Goal: Submit feedback/report problem: Leave review/rating

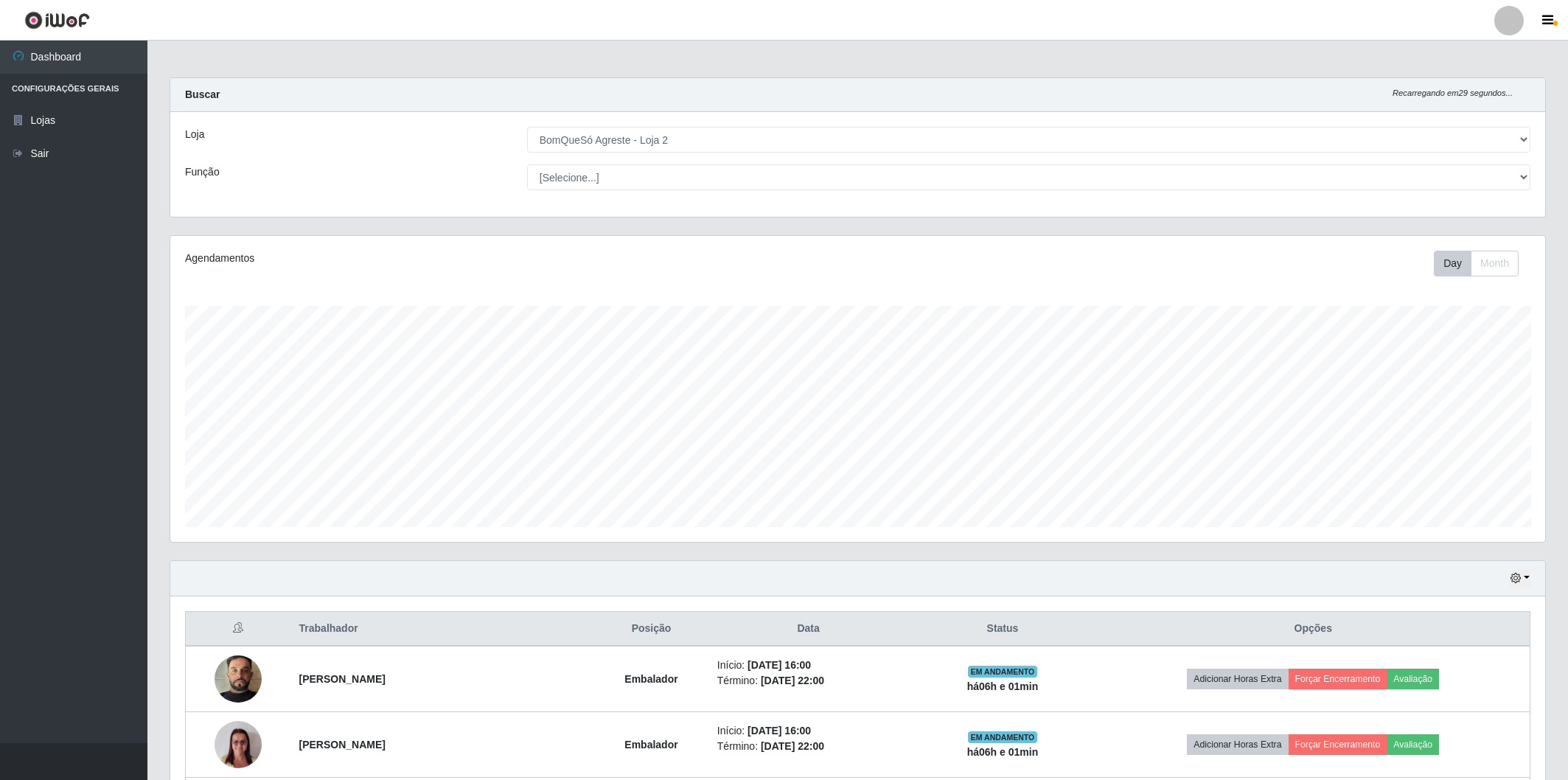
select select "214"
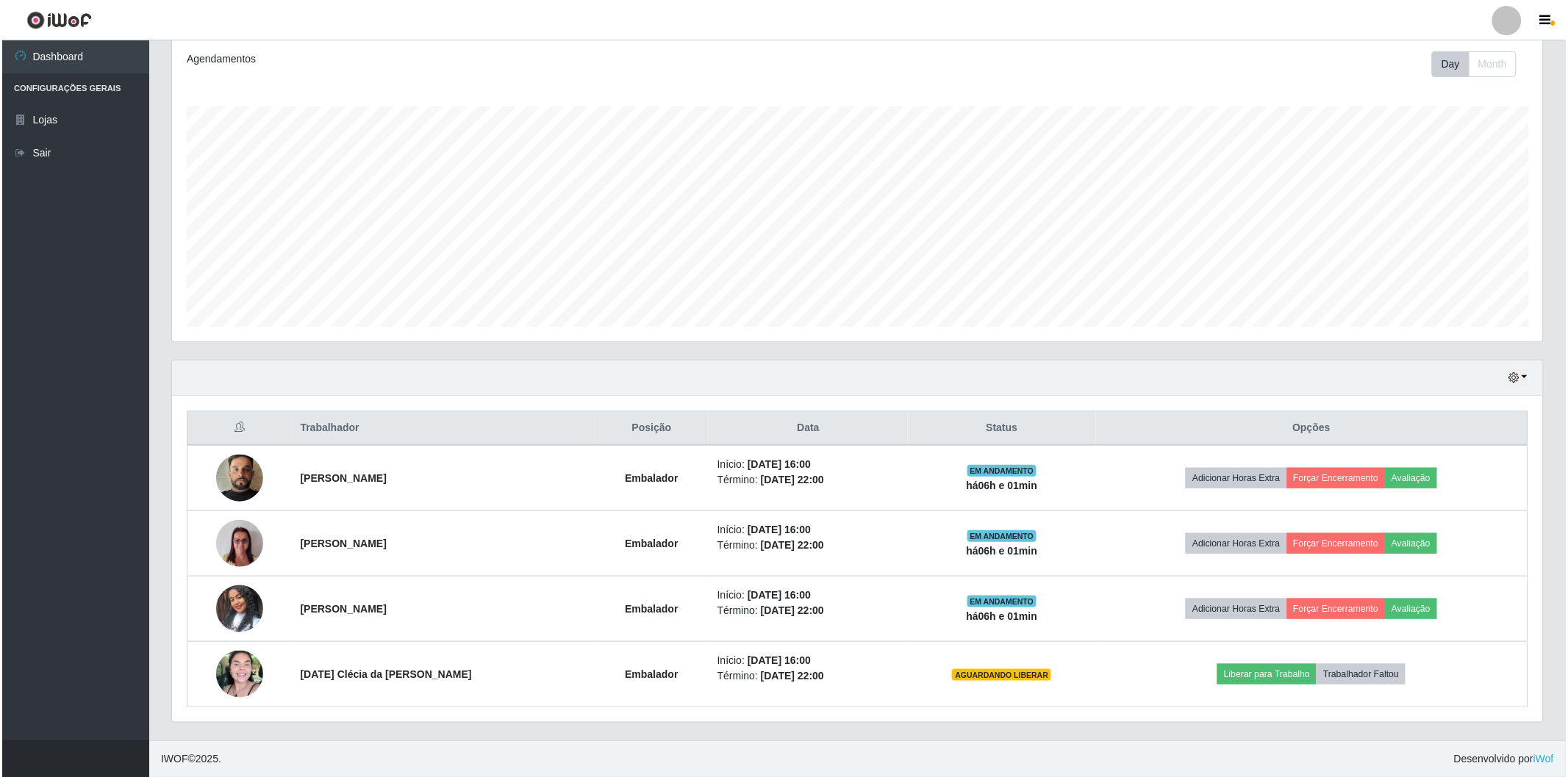
scroll to position [304, 1371]
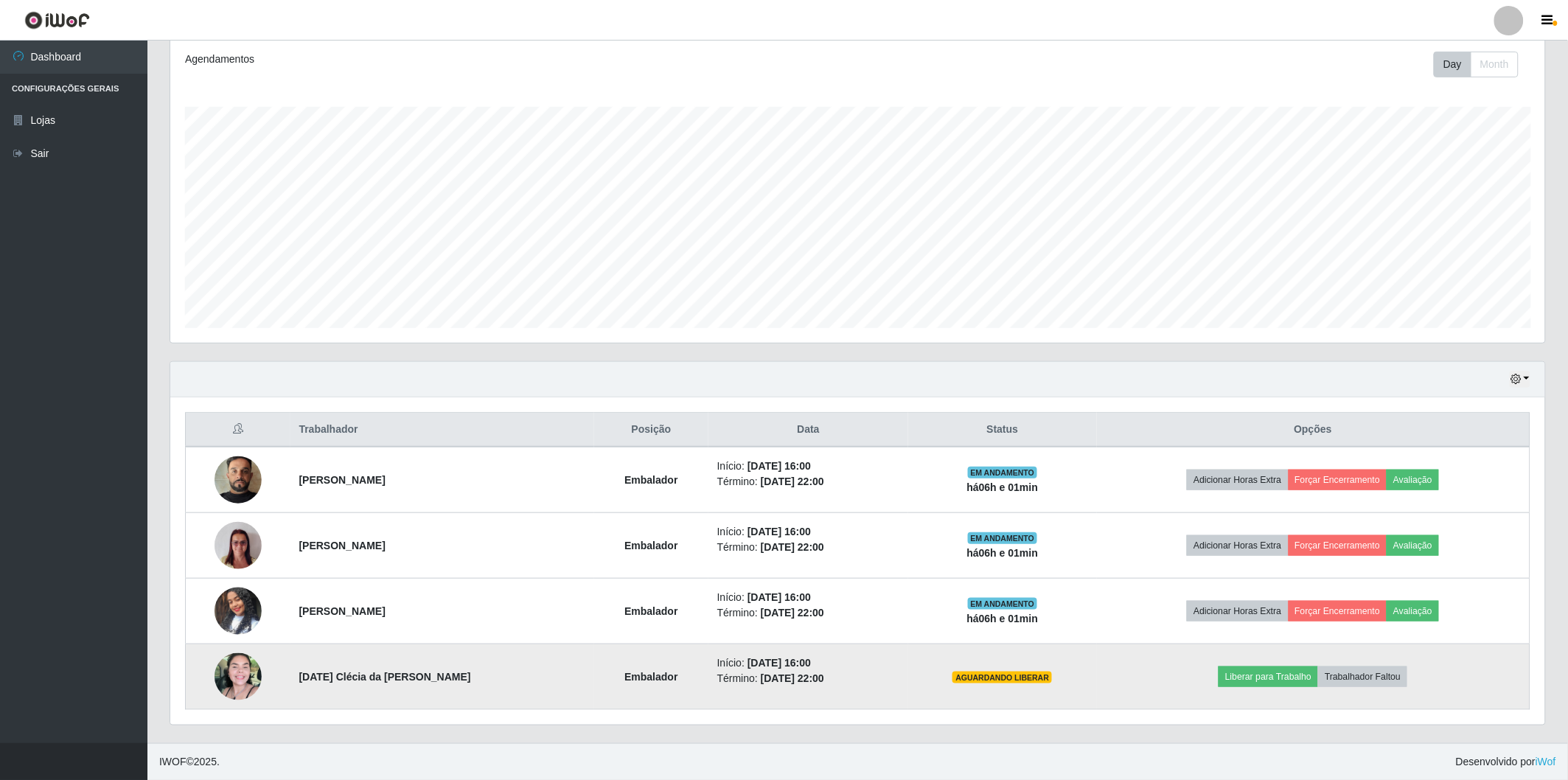
click at [256, 680] on img at bounding box center [237, 677] width 47 height 47
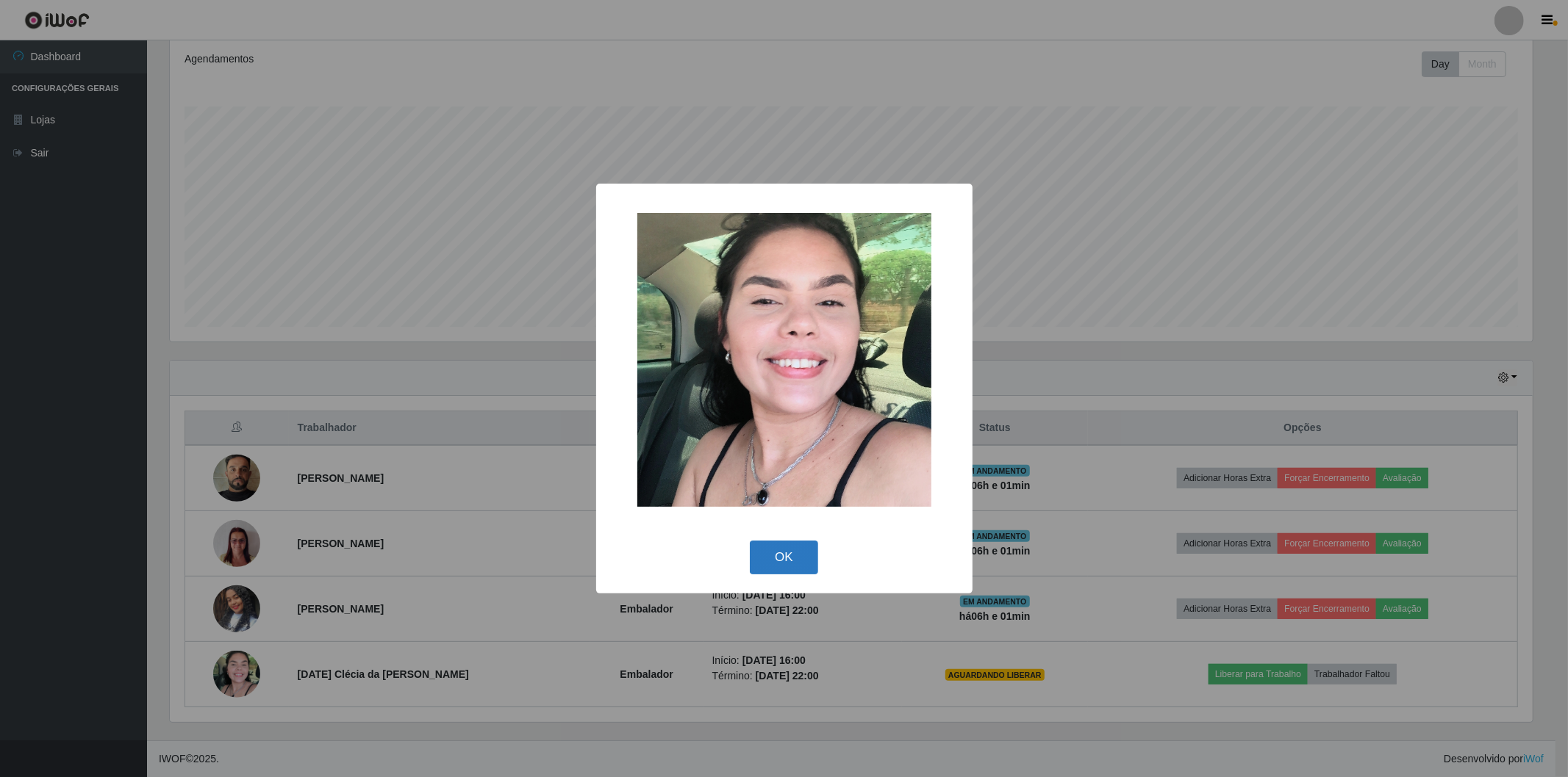
click at [785, 556] on button "OK" at bounding box center [784, 558] width 68 height 35
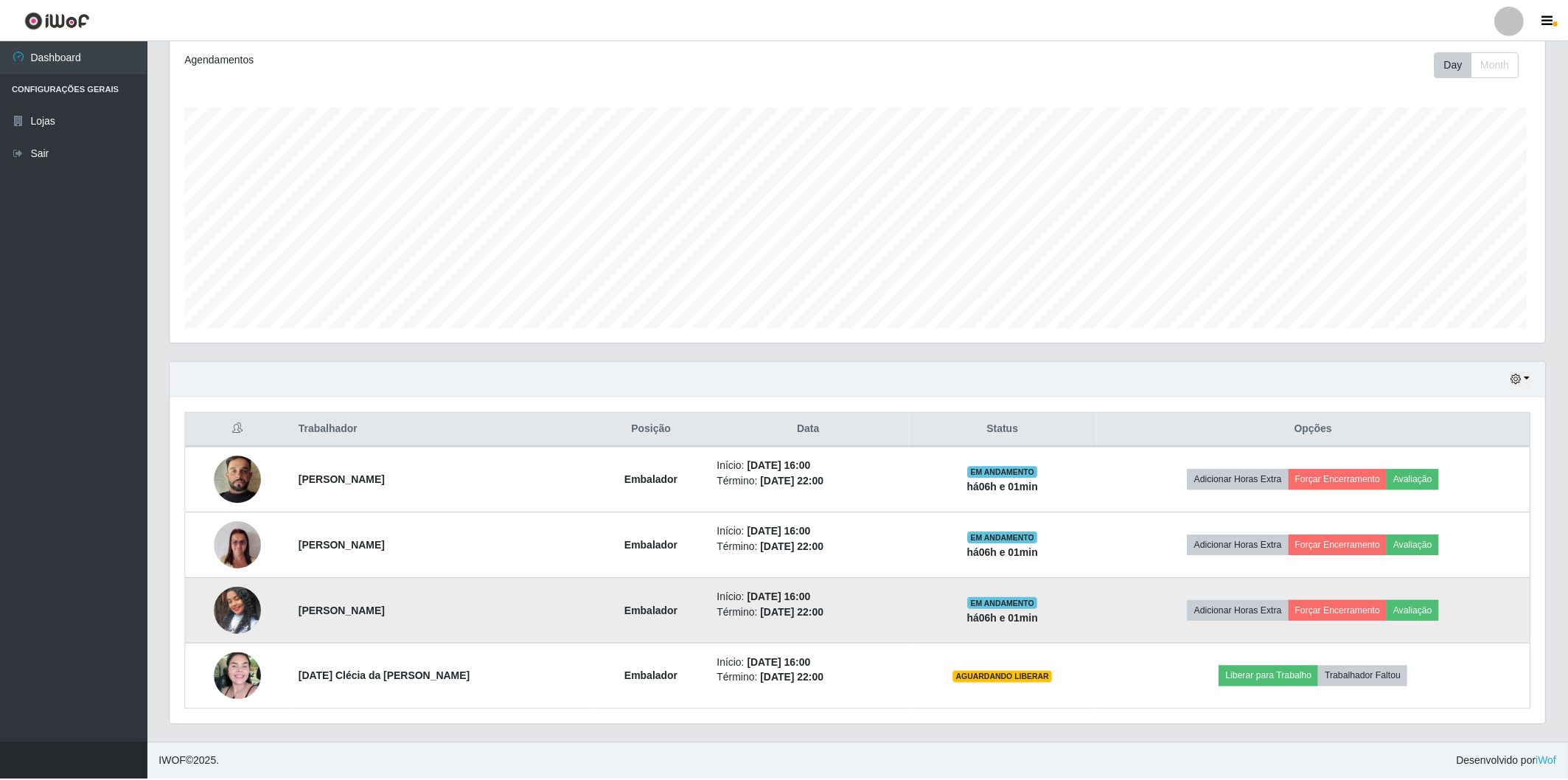
scroll to position [305, 1375]
click at [238, 617] on img at bounding box center [237, 612] width 47 height 84
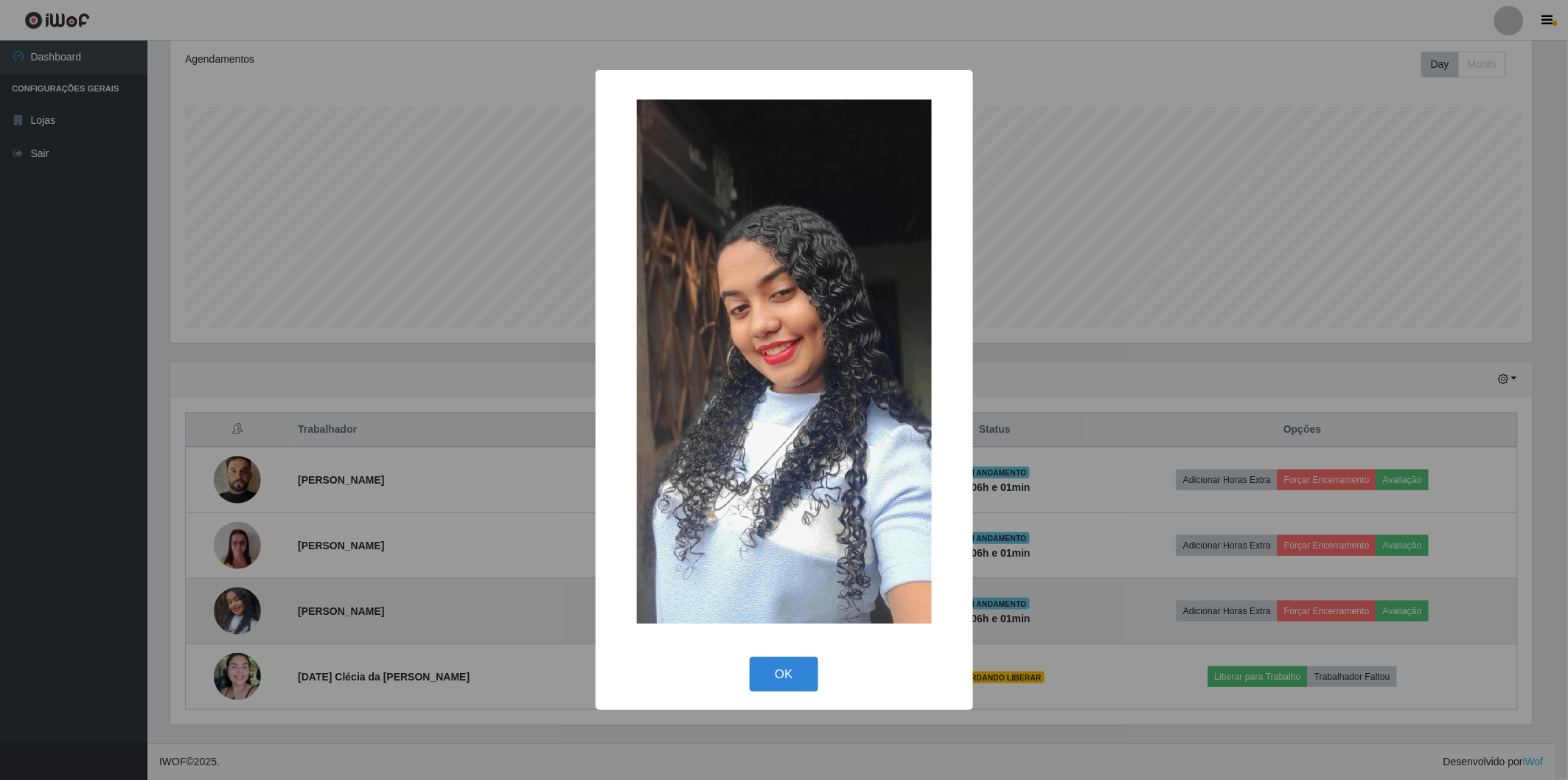
scroll to position [305, 1366]
click at [238, 617] on div "× OK Cancel" at bounding box center [786, 390] width 1573 height 780
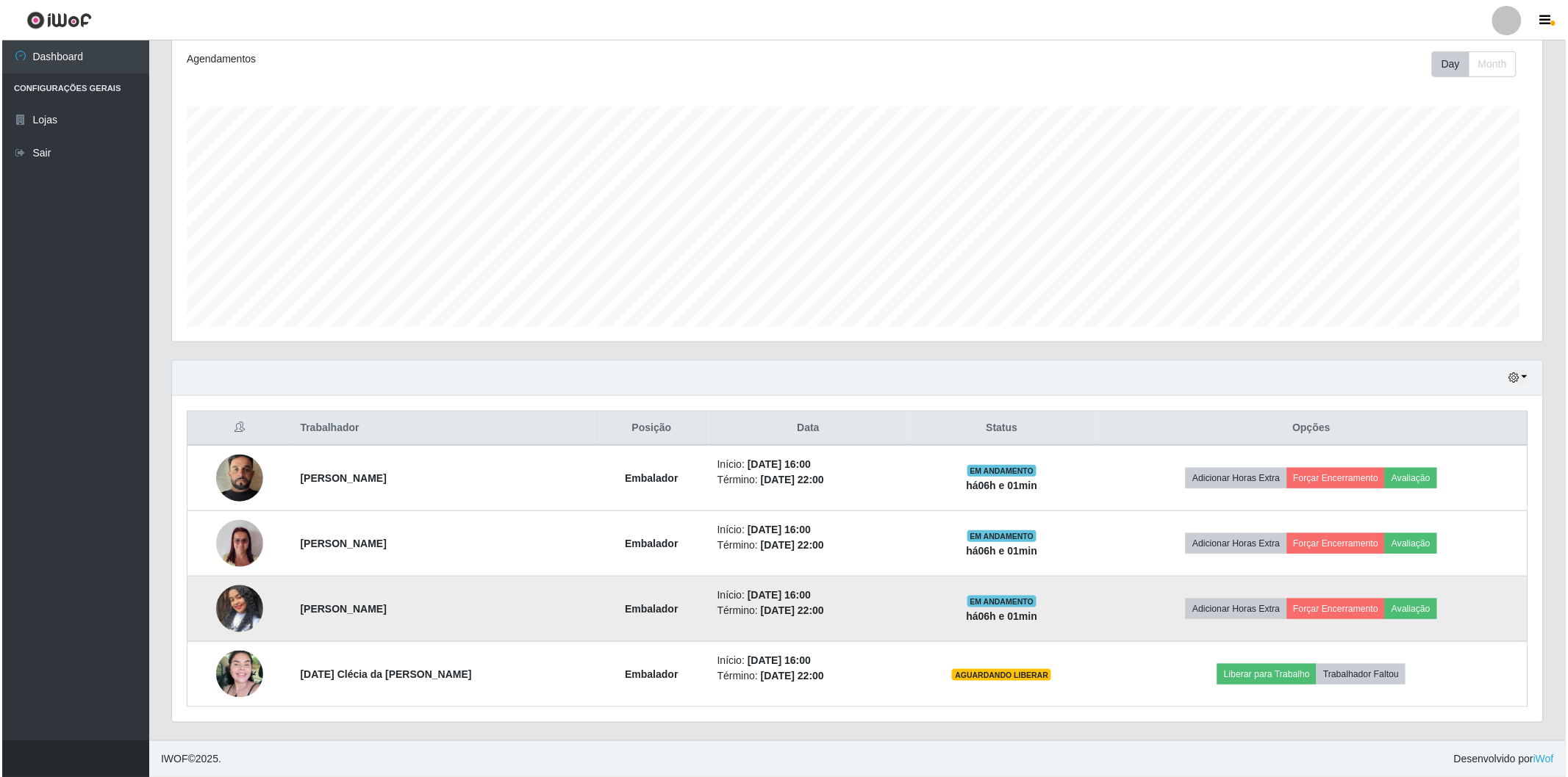
scroll to position [304, 1371]
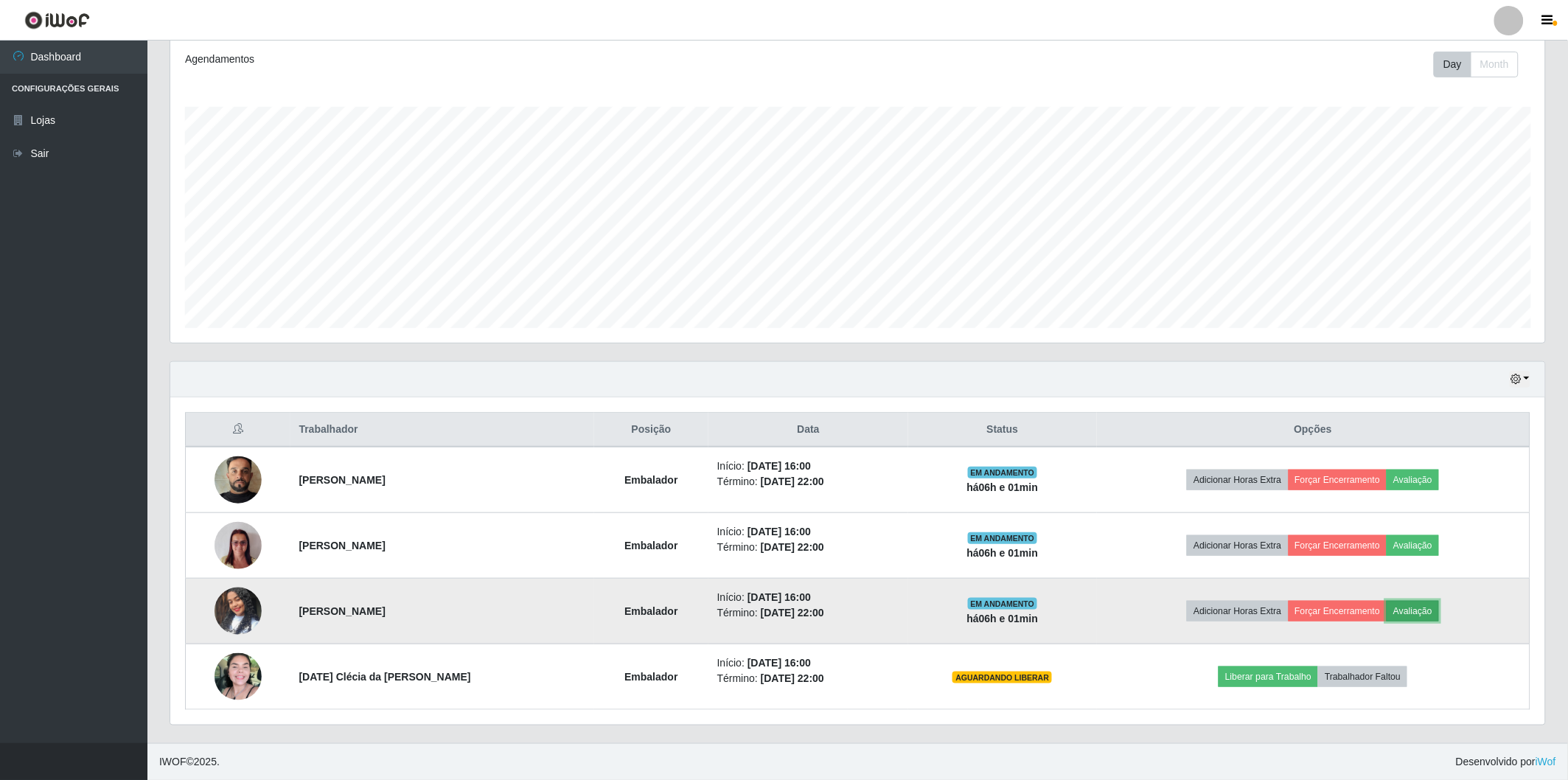
click at [1406, 602] on button "Avaliação" at bounding box center [1413, 612] width 52 height 21
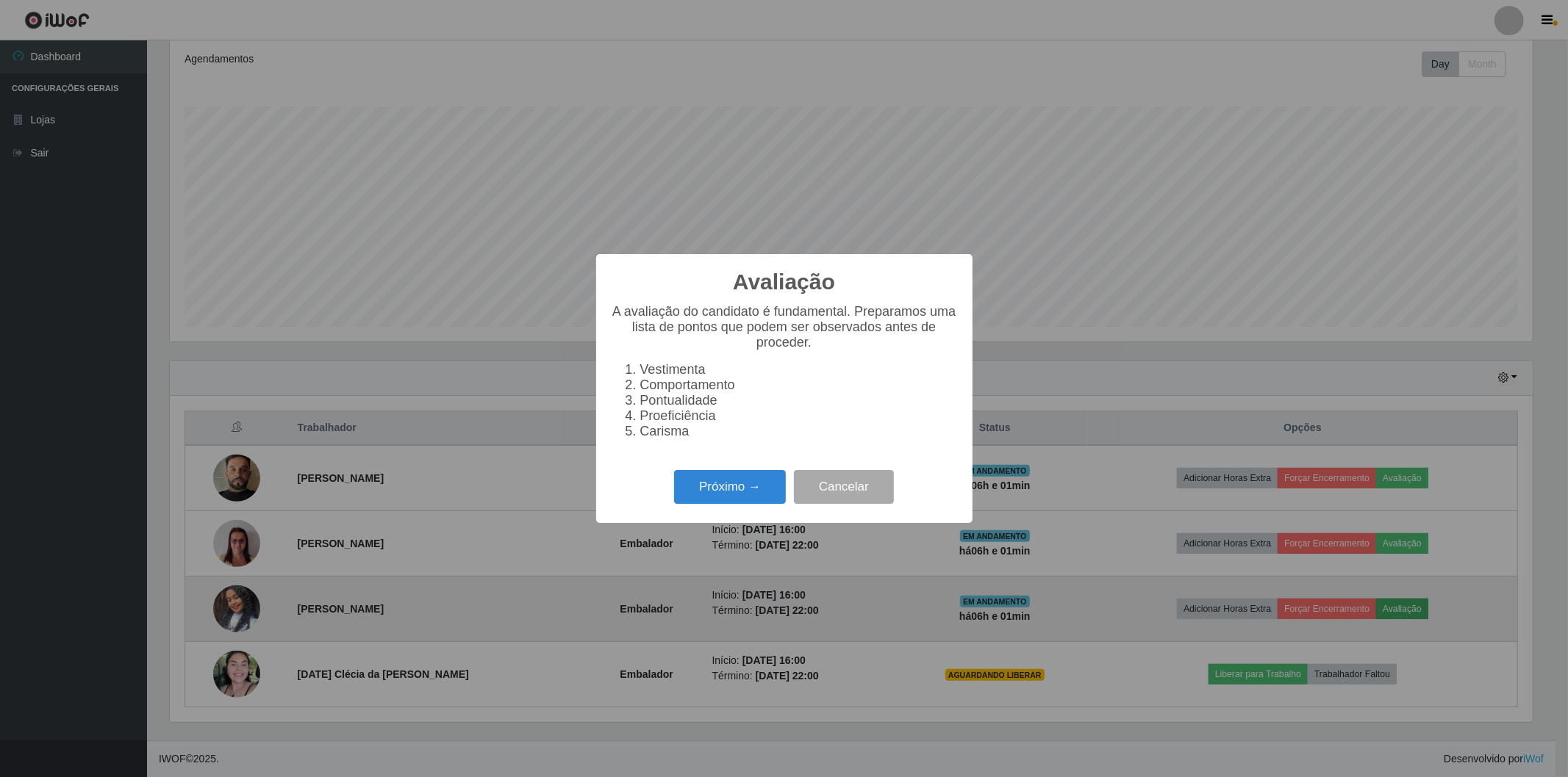
scroll to position [304, 1362]
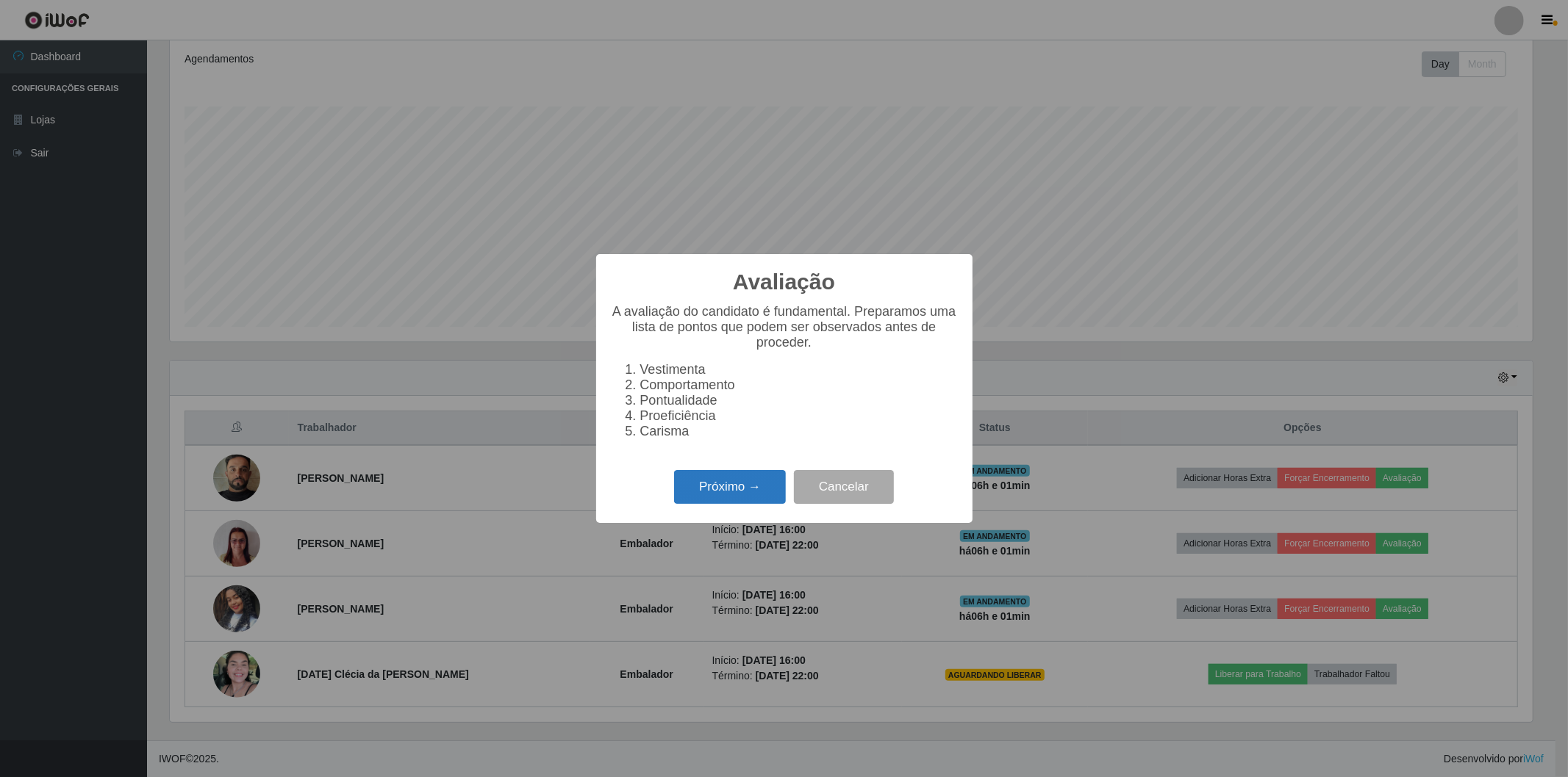
click at [712, 482] on button "Próximo →" at bounding box center [729, 488] width 111 height 35
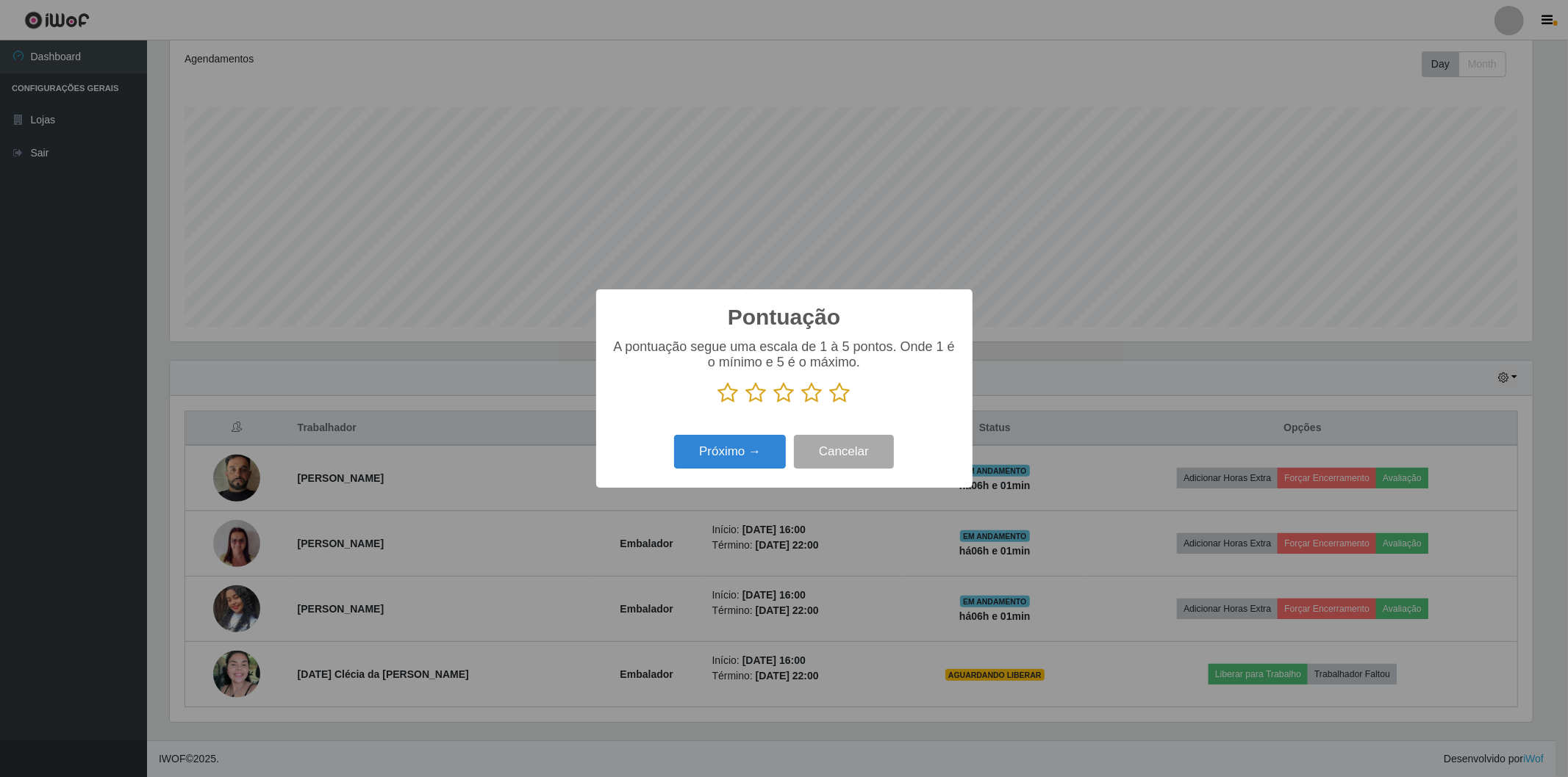
scroll to position [734432, 733638]
click at [841, 394] on icon at bounding box center [840, 393] width 21 height 22
click at [829, 404] on input "radio" at bounding box center [829, 404] width 0 height 0
click at [752, 451] on button "Próximo →" at bounding box center [729, 452] width 111 height 35
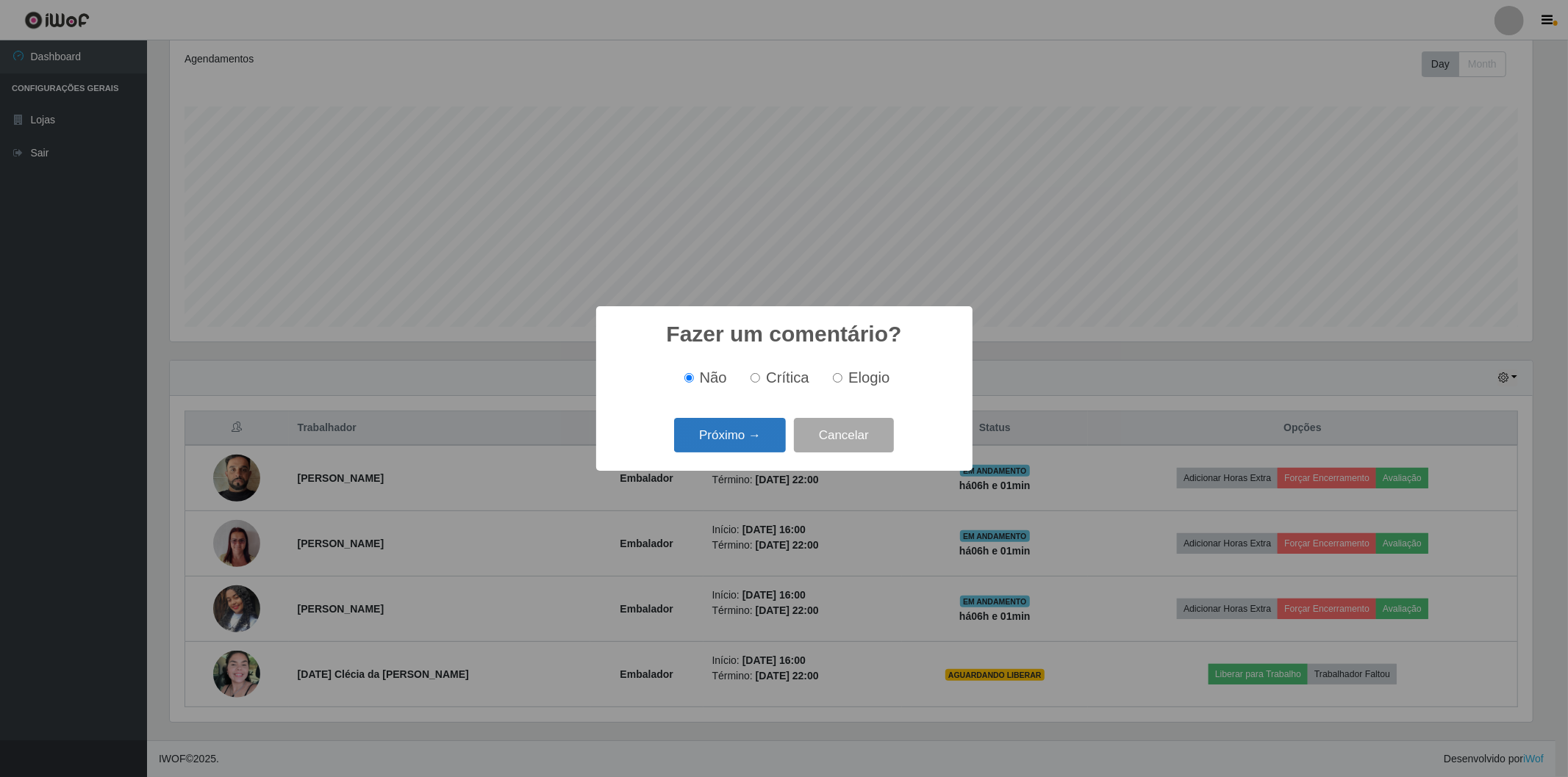
click at [723, 424] on button "Próximo →" at bounding box center [729, 436] width 111 height 35
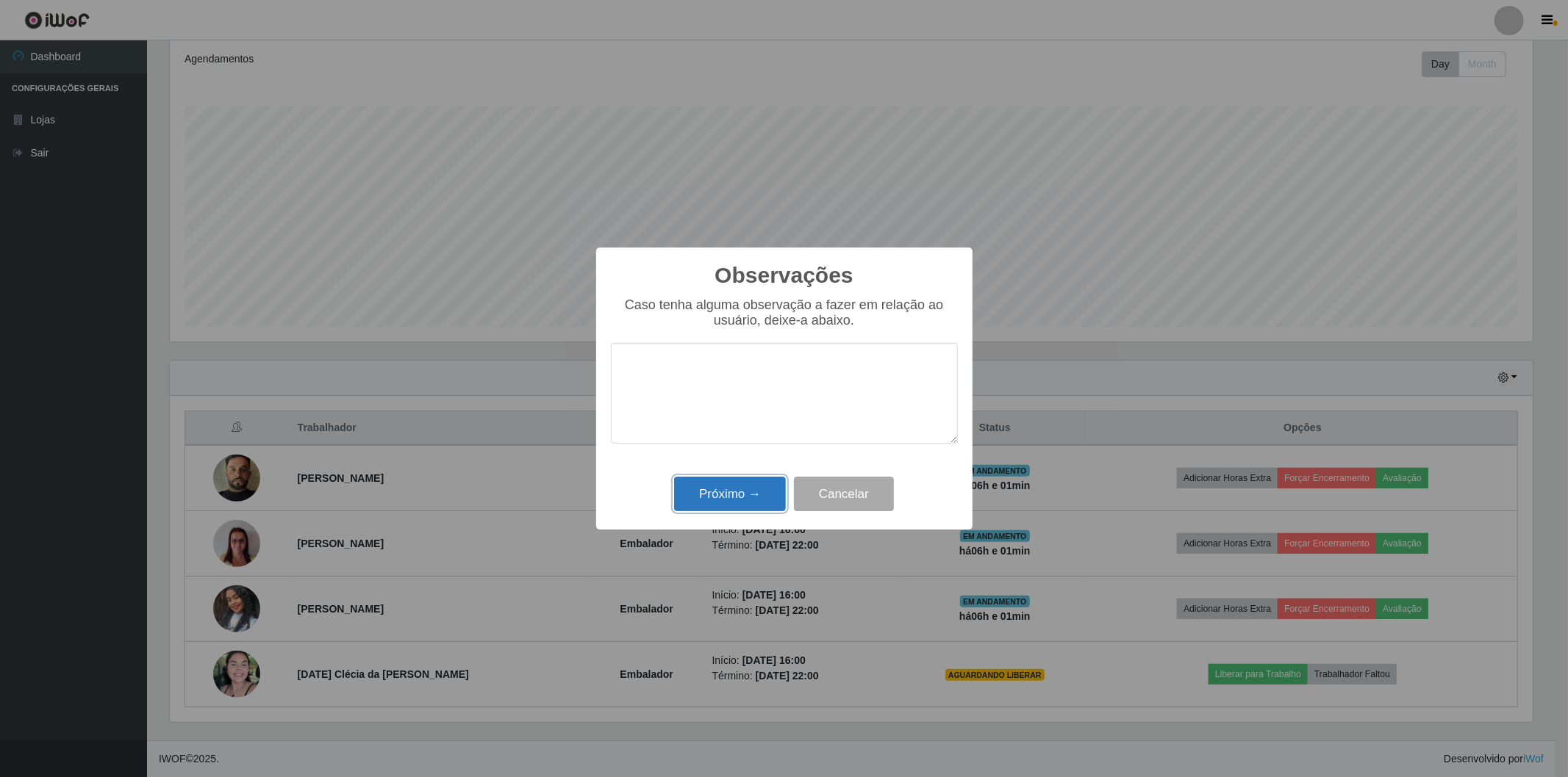
click at [725, 488] on button "Próximo →" at bounding box center [729, 494] width 111 height 35
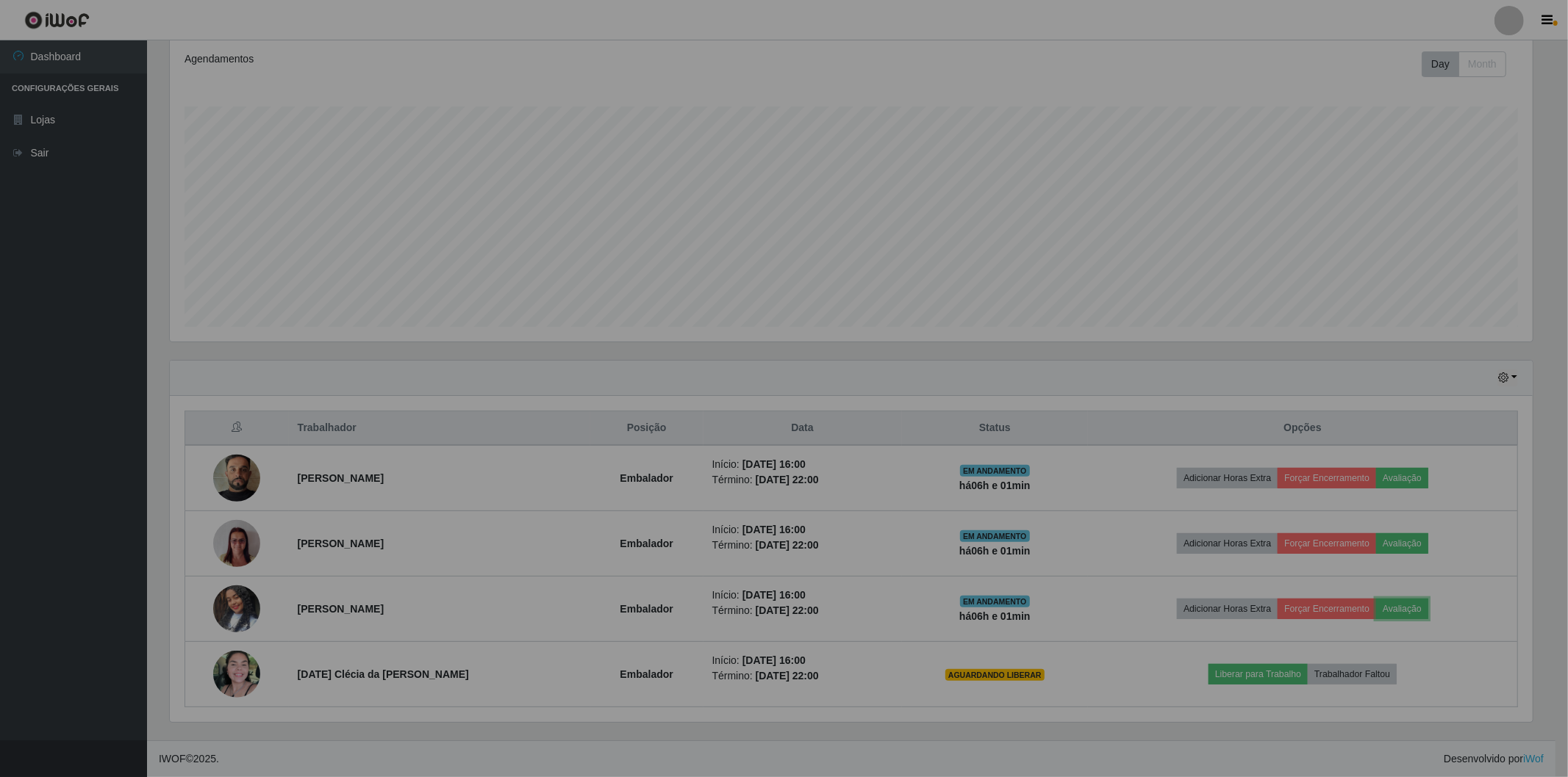
scroll to position [304, 1371]
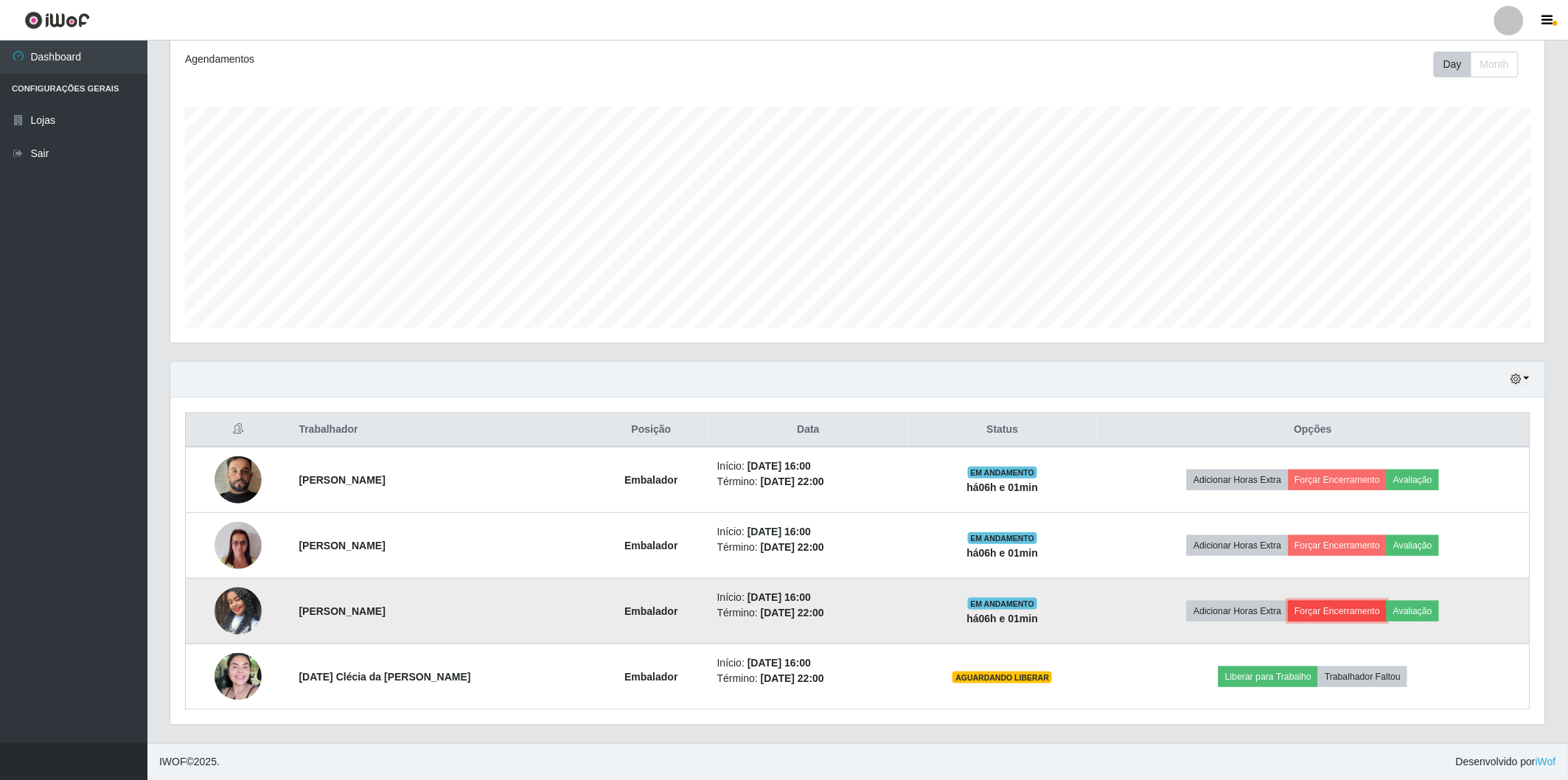
click at [1331, 605] on button "Forçar Encerramento" at bounding box center [1338, 612] width 99 height 21
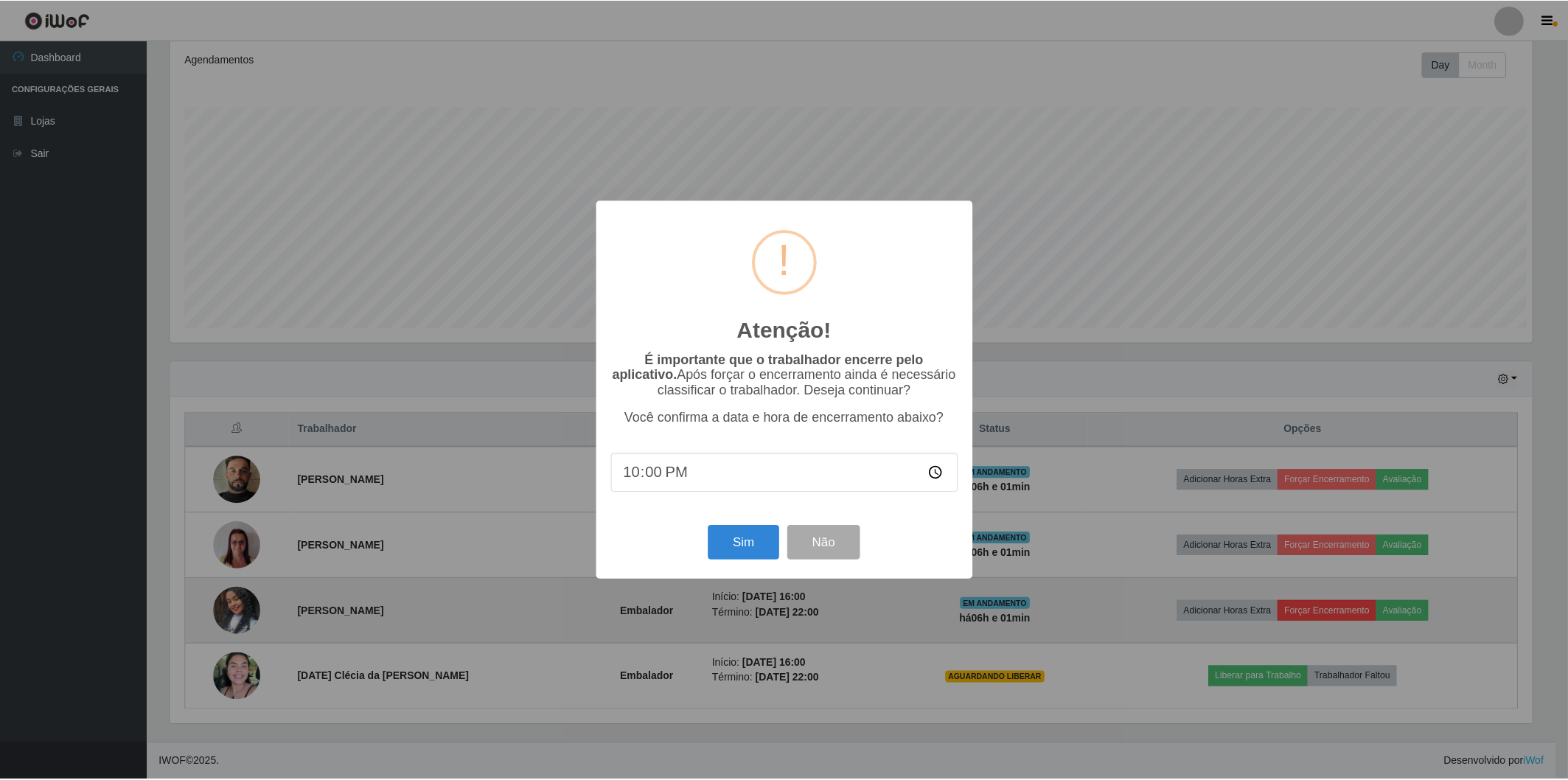
scroll to position [305, 1366]
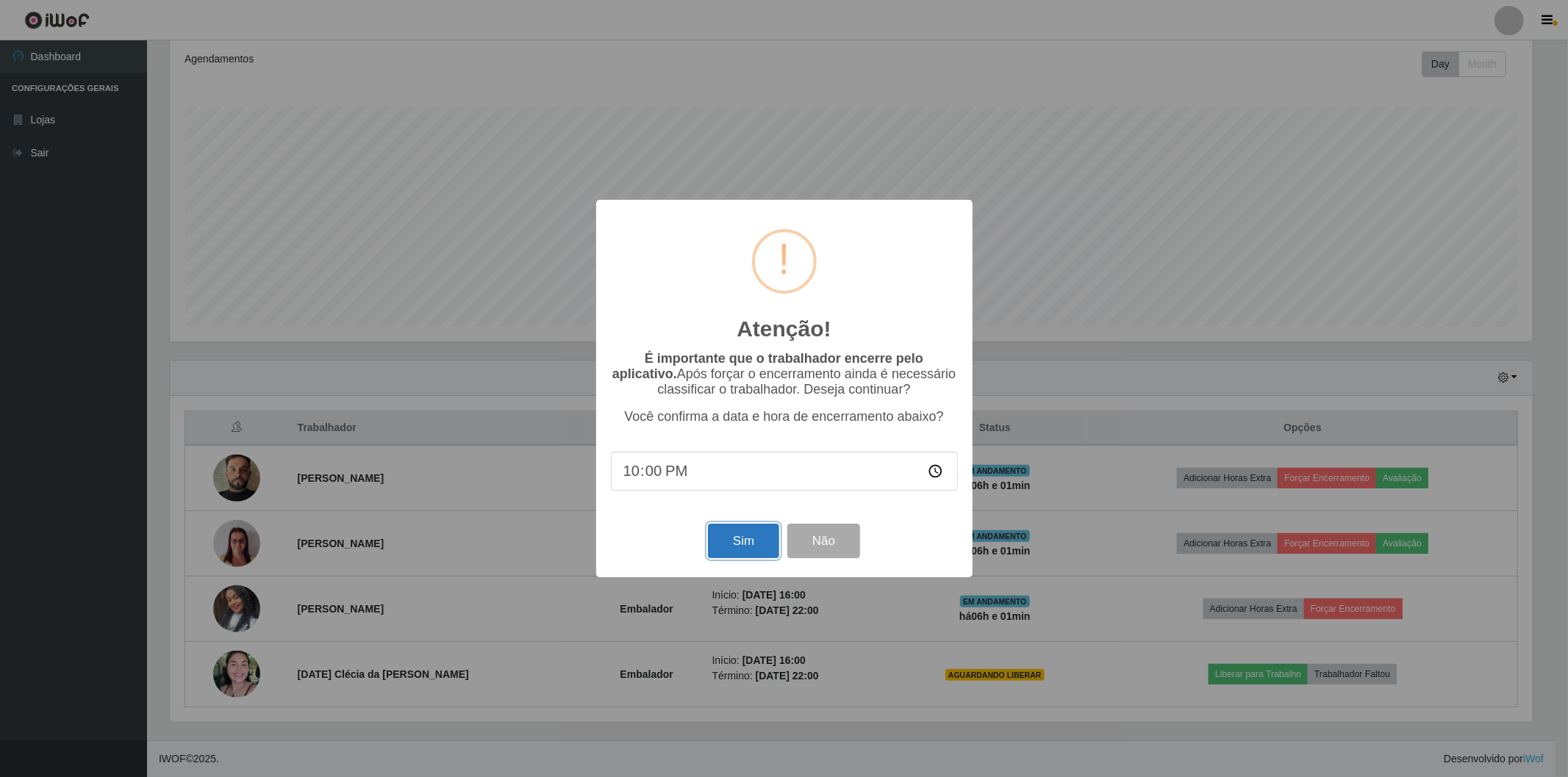
click at [727, 541] on button "Sim" at bounding box center [743, 541] width 71 height 35
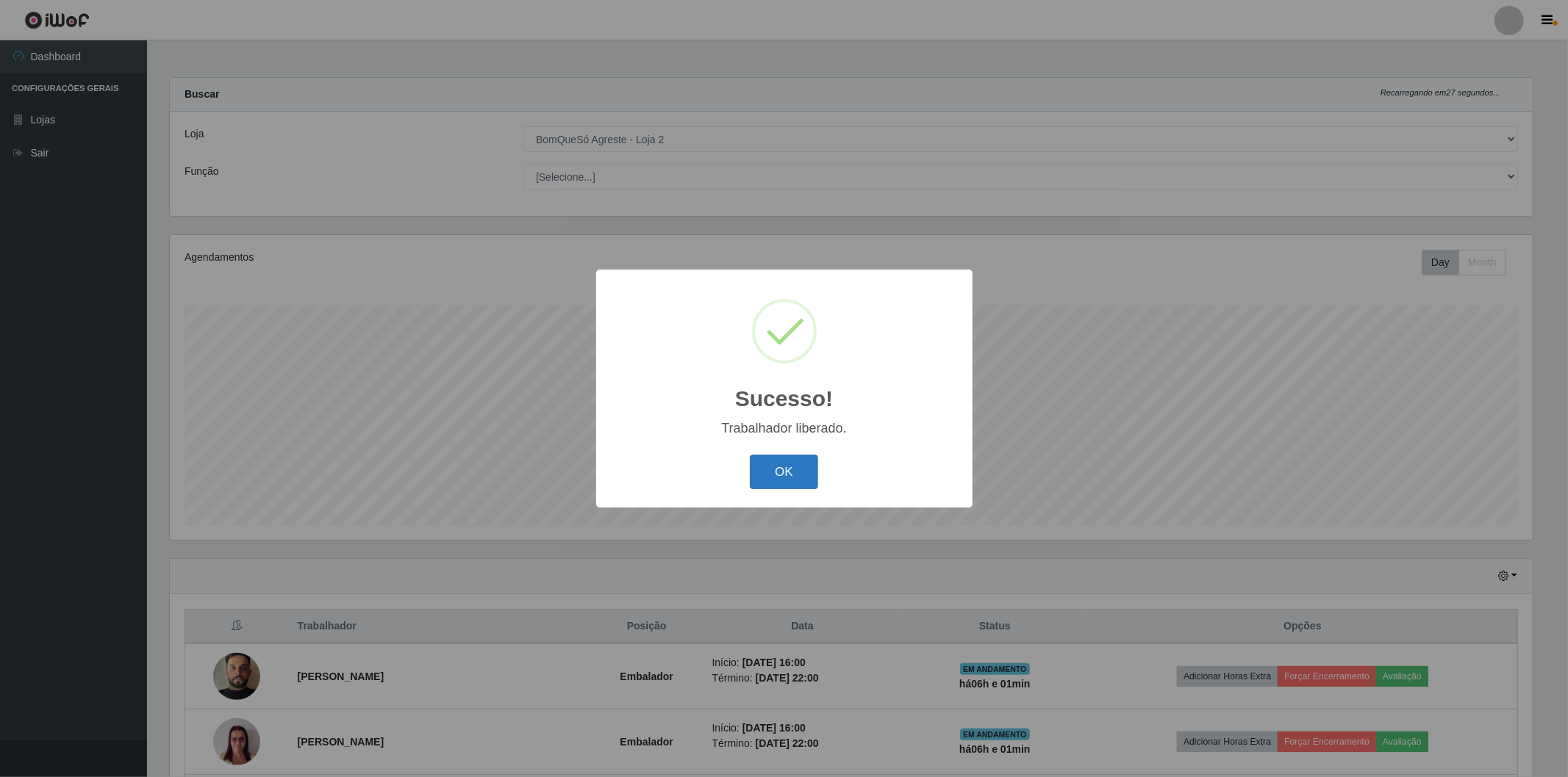
click at [780, 482] on button "OK" at bounding box center [784, 472] width 68 height 35
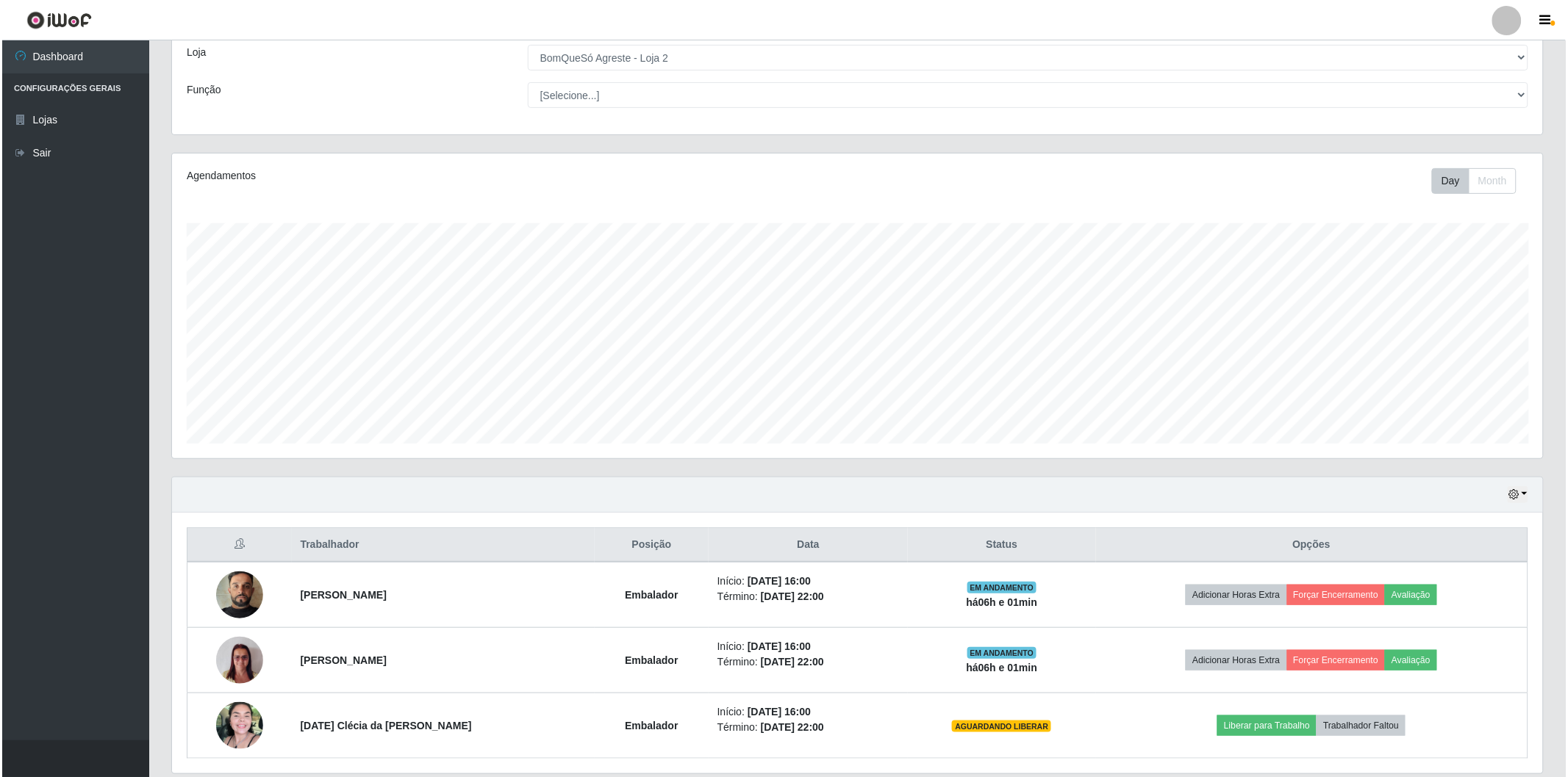
scroll to position [133, 0]
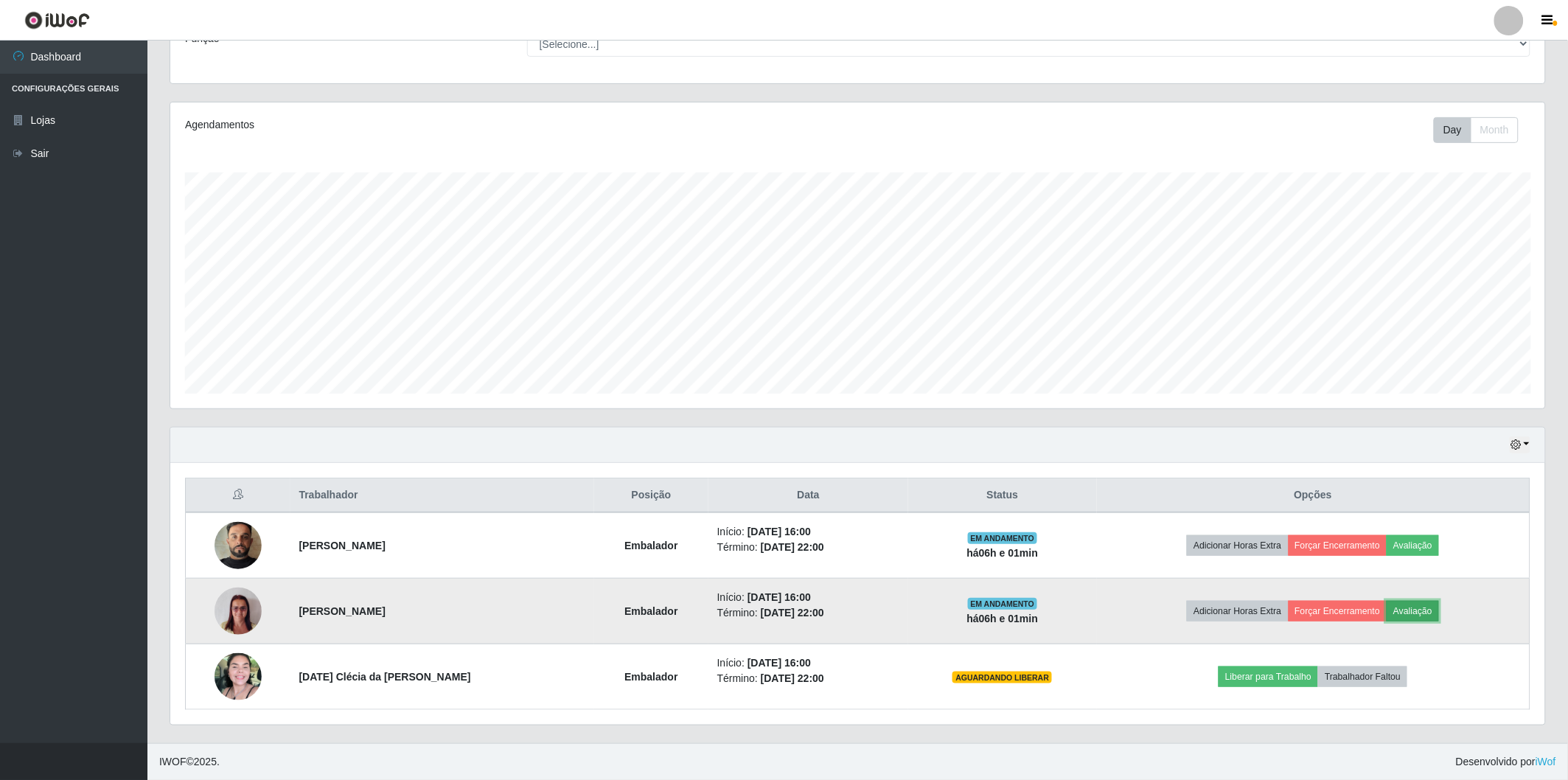
click at [1416, 611] on button "Avaliação" at bounding box center [1413, 612] width 52 height 21
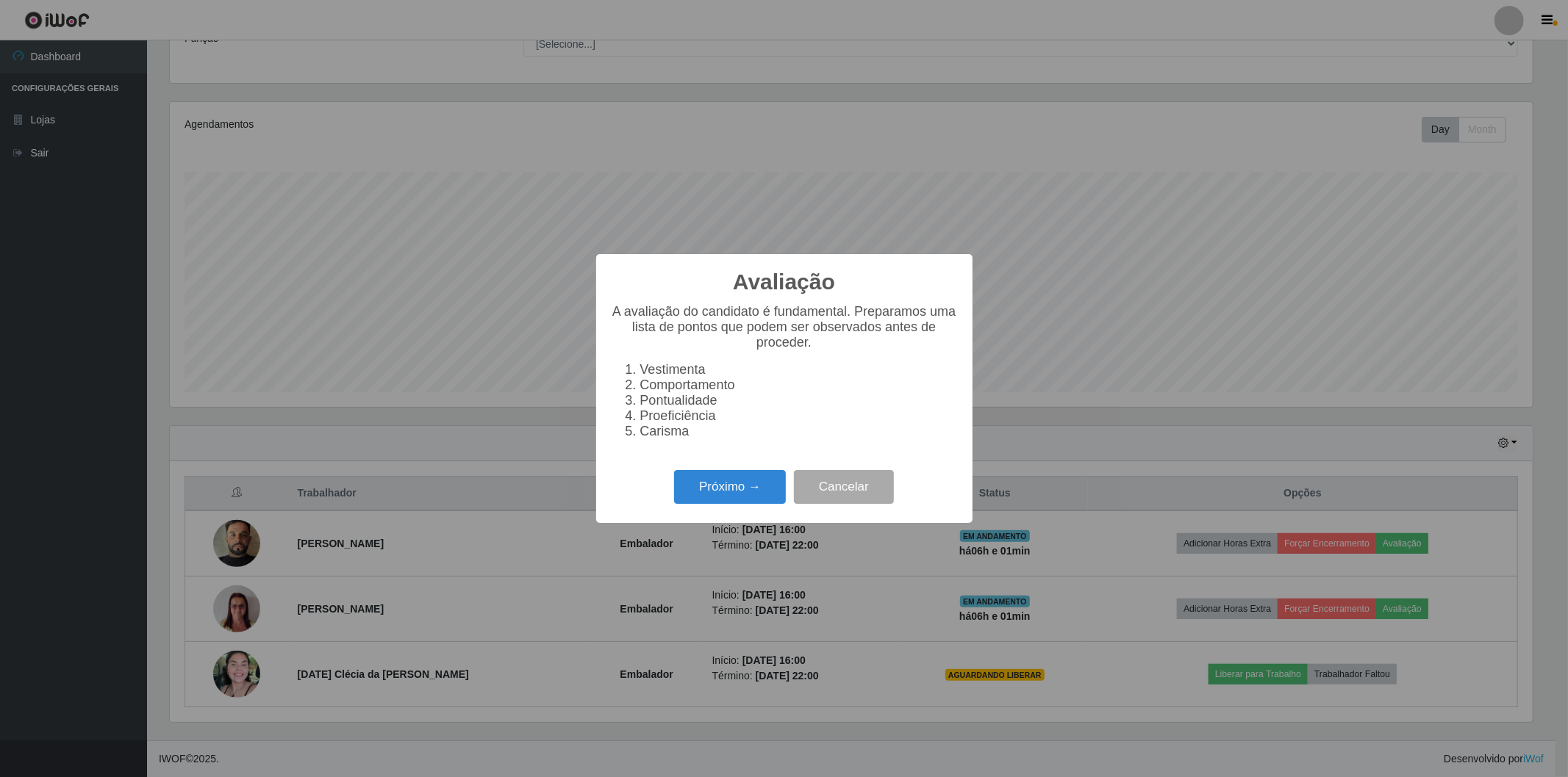
scroll to position [304, 1362]
click at [708, 496] on button "Próximo →" at bounding box center [729, 488] width 111 height 35
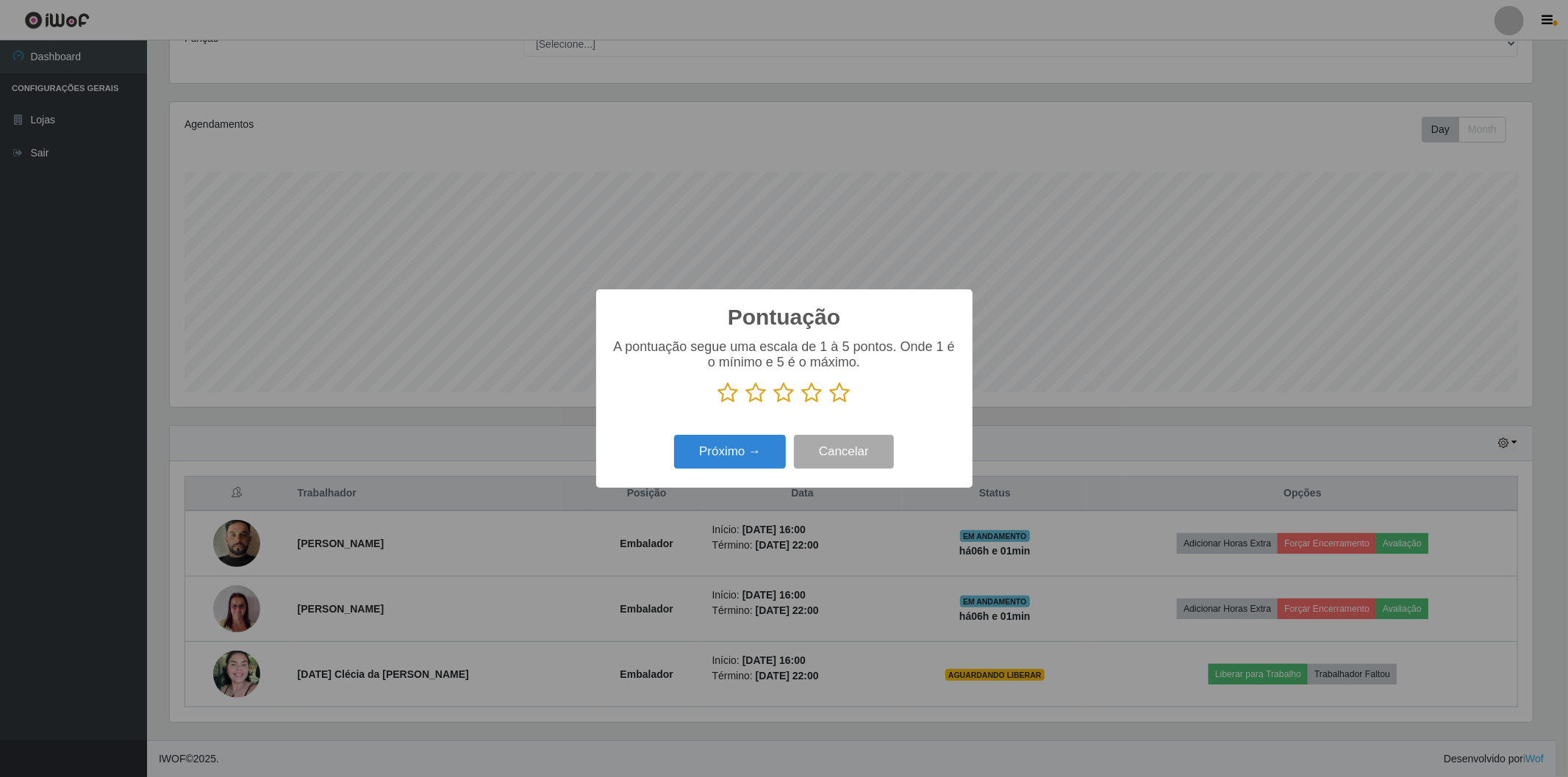
click at [842, 398] on icon at bounding box center [840, 393] width 21 height 22
click at [829, 404] on input "radio" at bounding box center [829, 404] width 0 height 0
click at [728, 451] on button "Próximo →" at bounding box center [729, 452] width 111 height 35
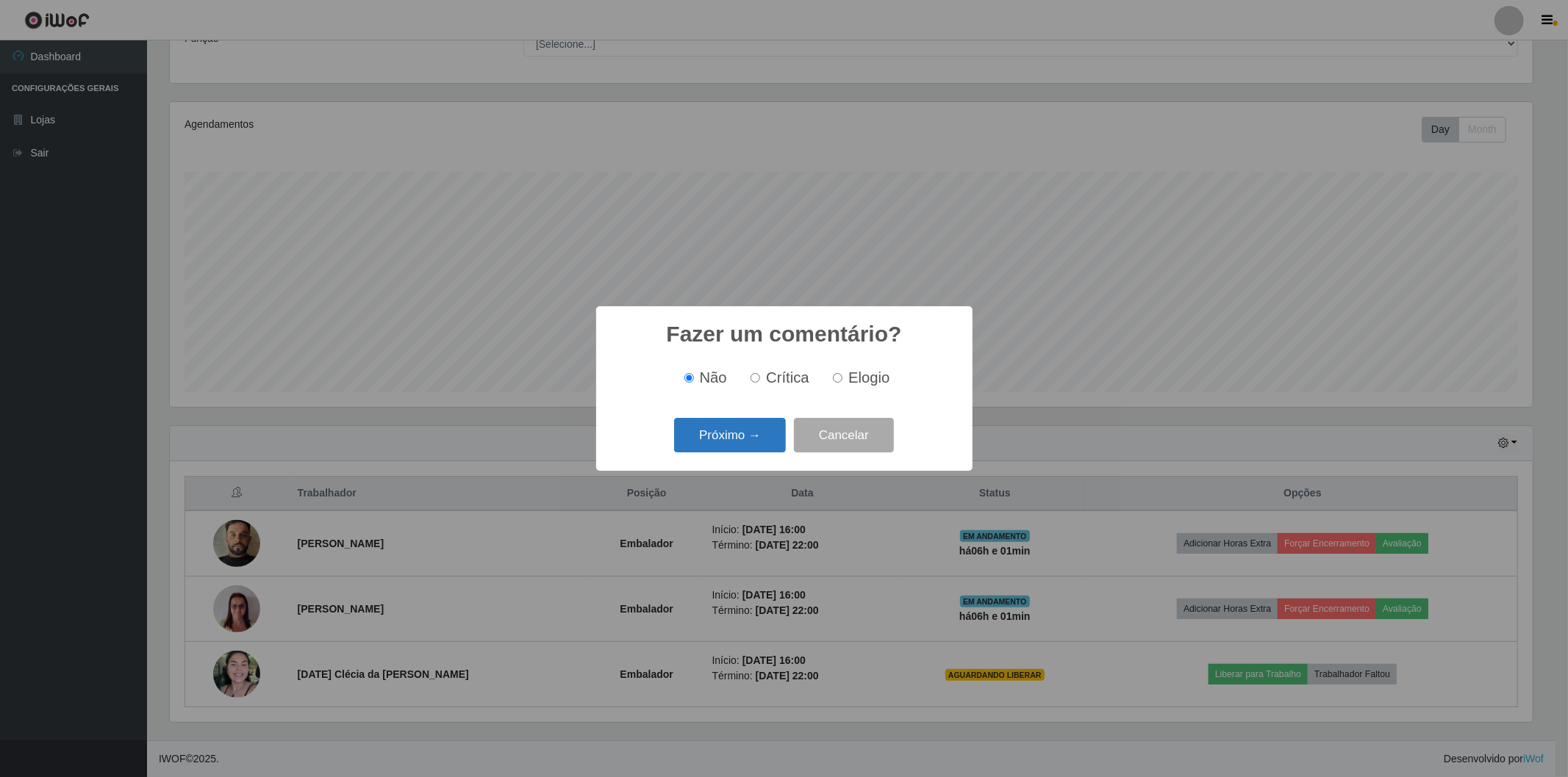
click at [726, 446] on button "Próximo →" at bounding box center [729, 436] width 111 height 35
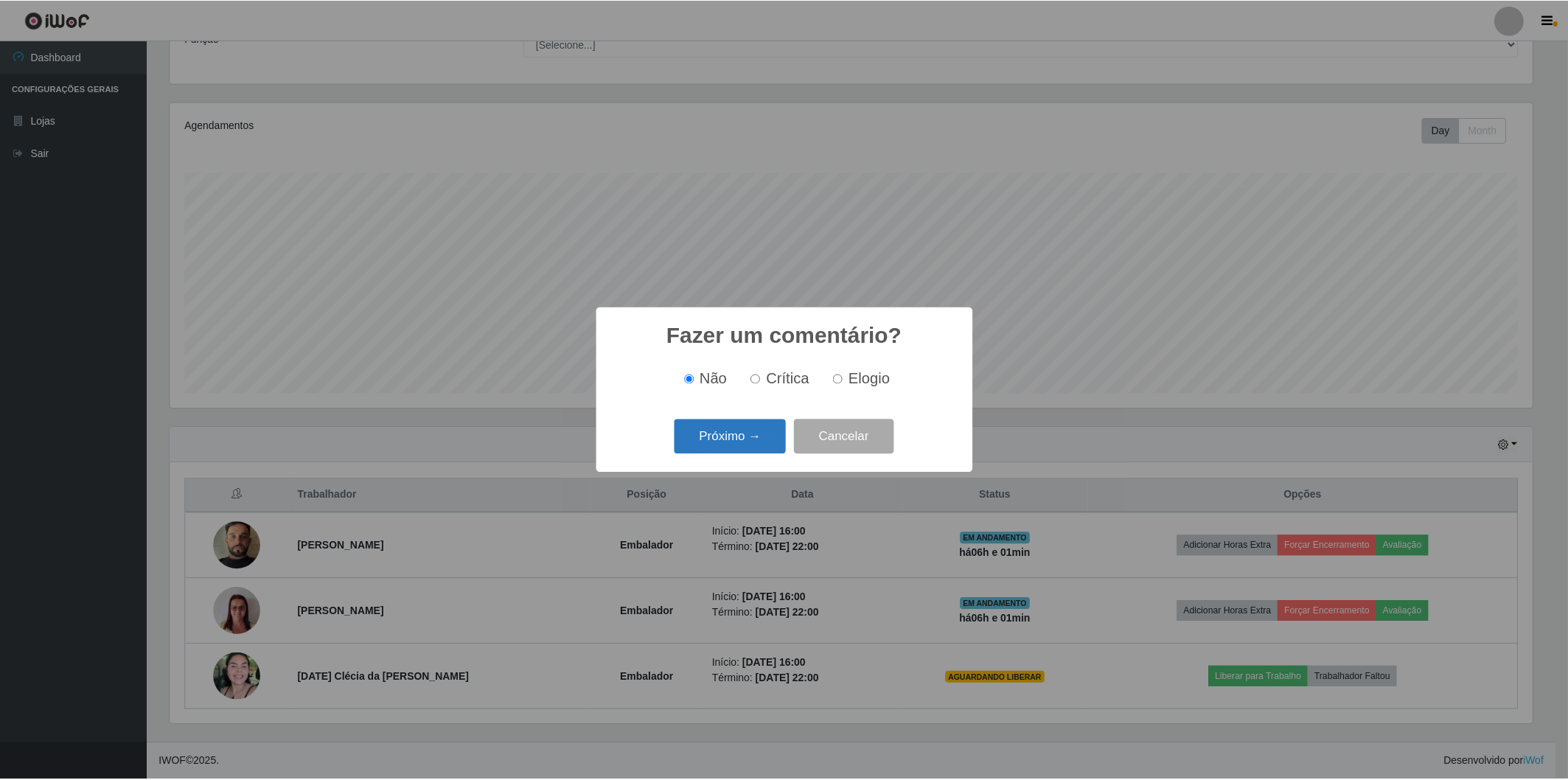
scroll to position [0, 0]
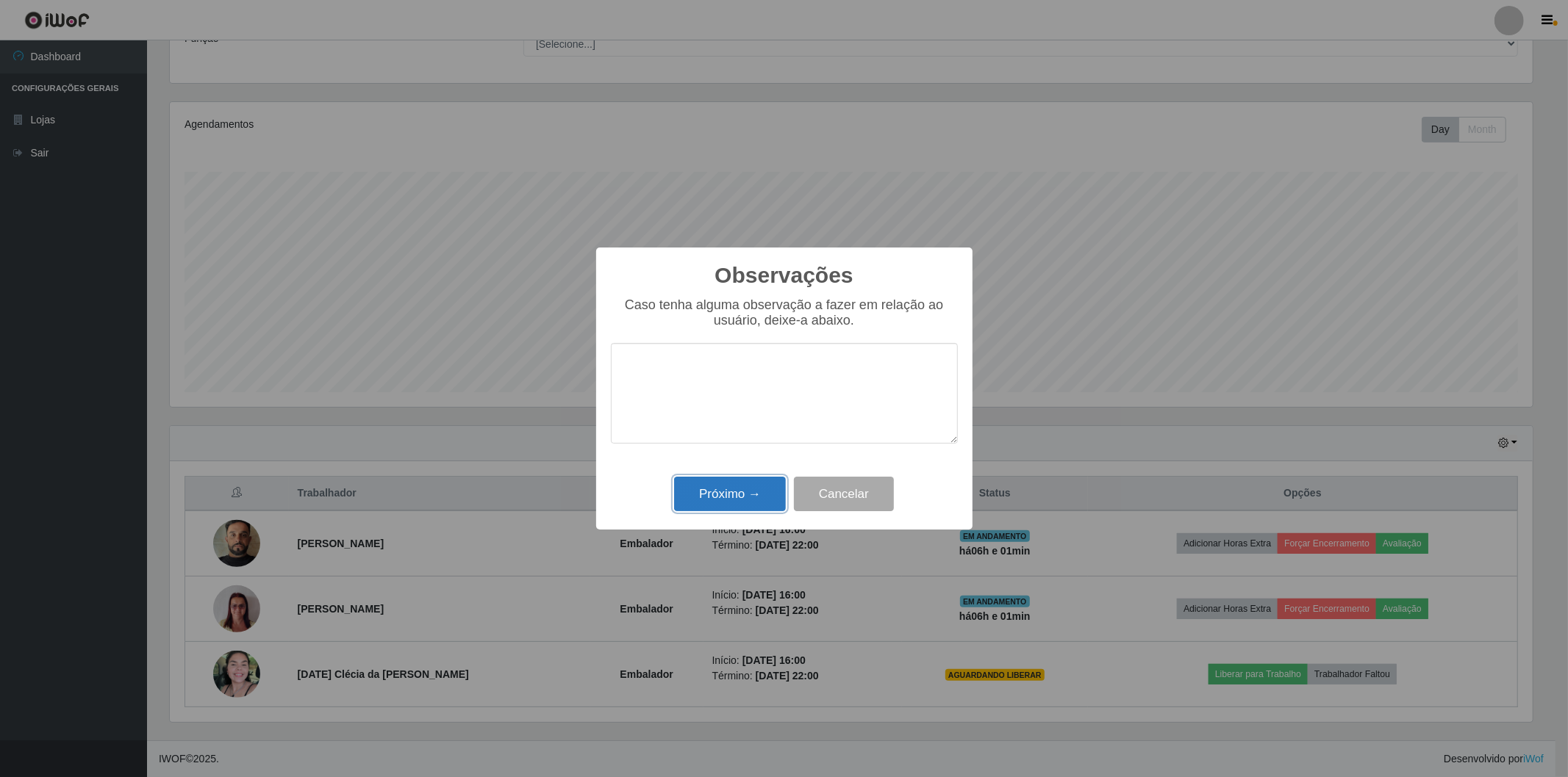
click at [745, 495] on button "Próximo →" at bounding box center [729, 494] width 111 height 35
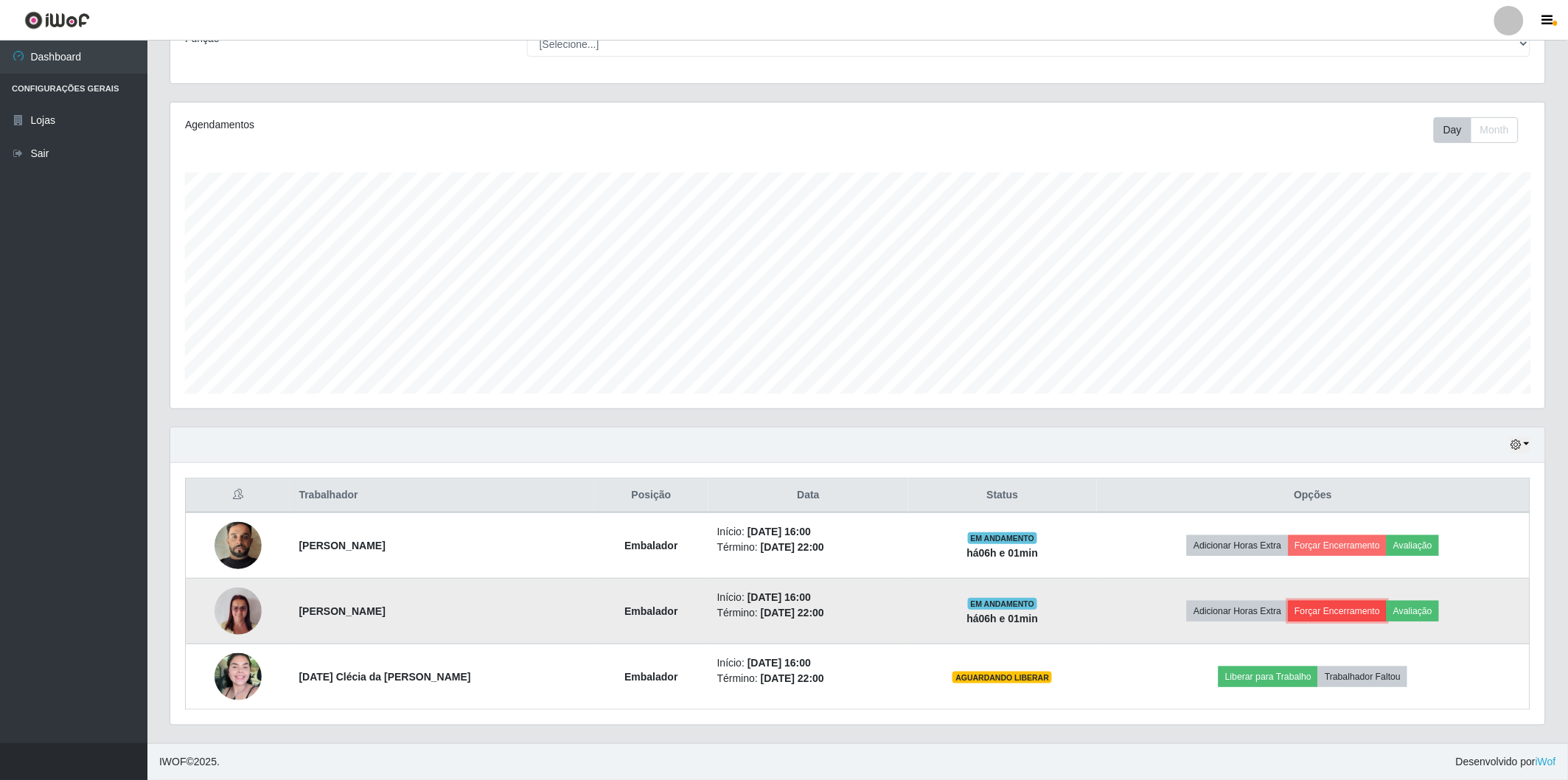
click at [1330, 606] on button "Forçar Encerramento" at bounding box center [1338, 612] width 99 height 21
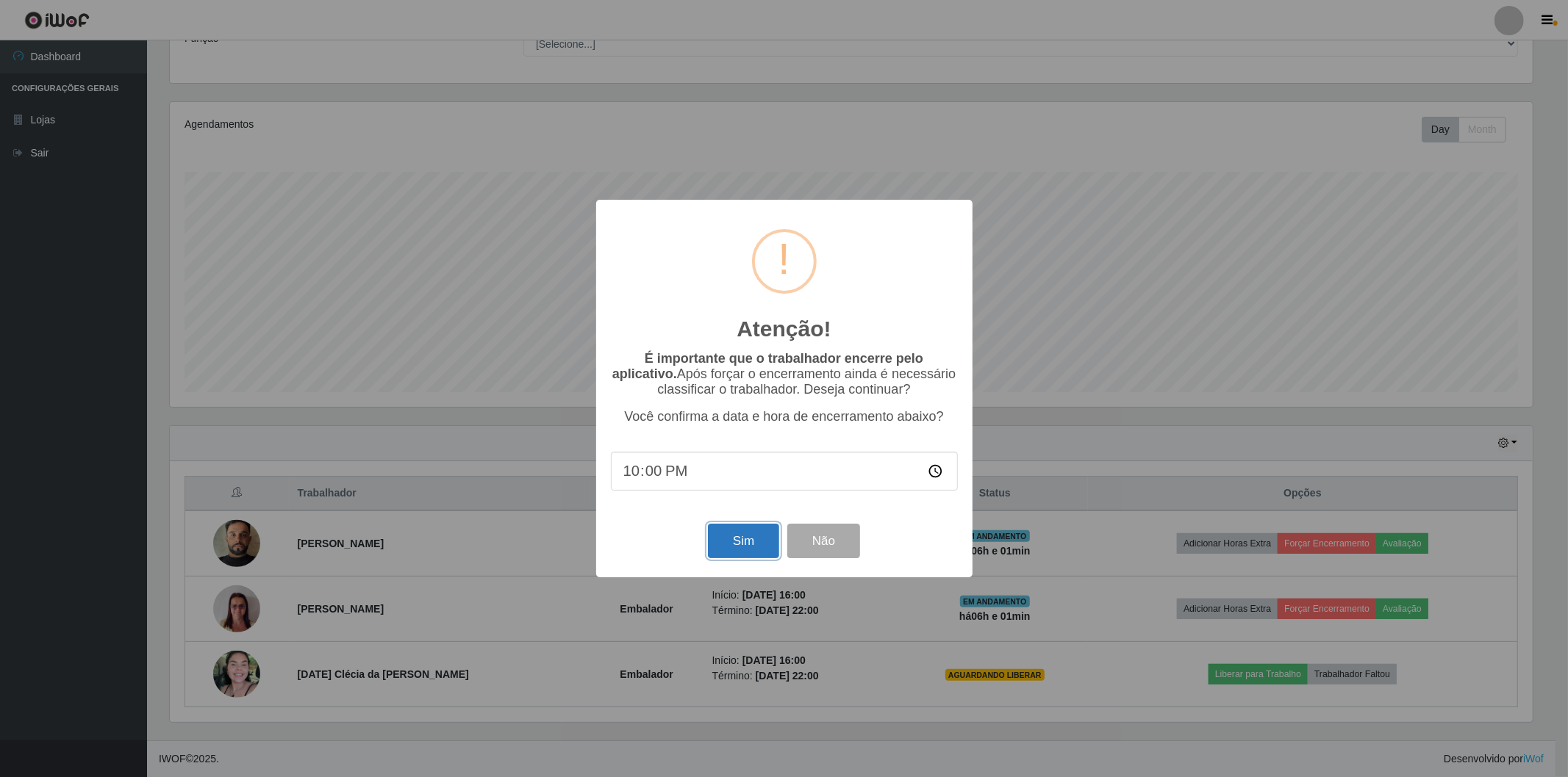
click at [716, 545] on button "Sim" at bounding box center [743, 541] width 71 height 35
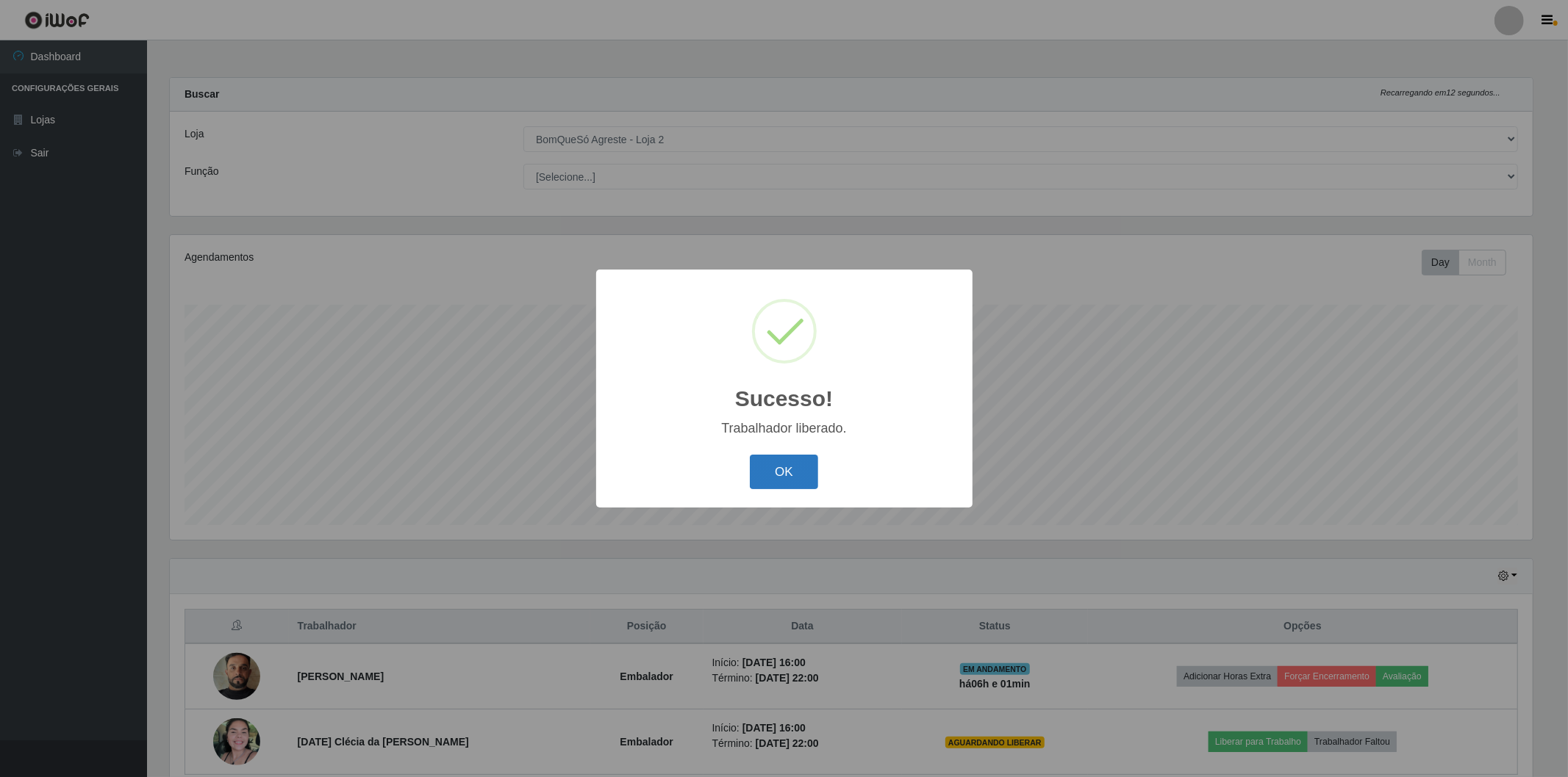
click at [795, 463] on button "OK" at bounding box center [784, 472] width 68 height 35
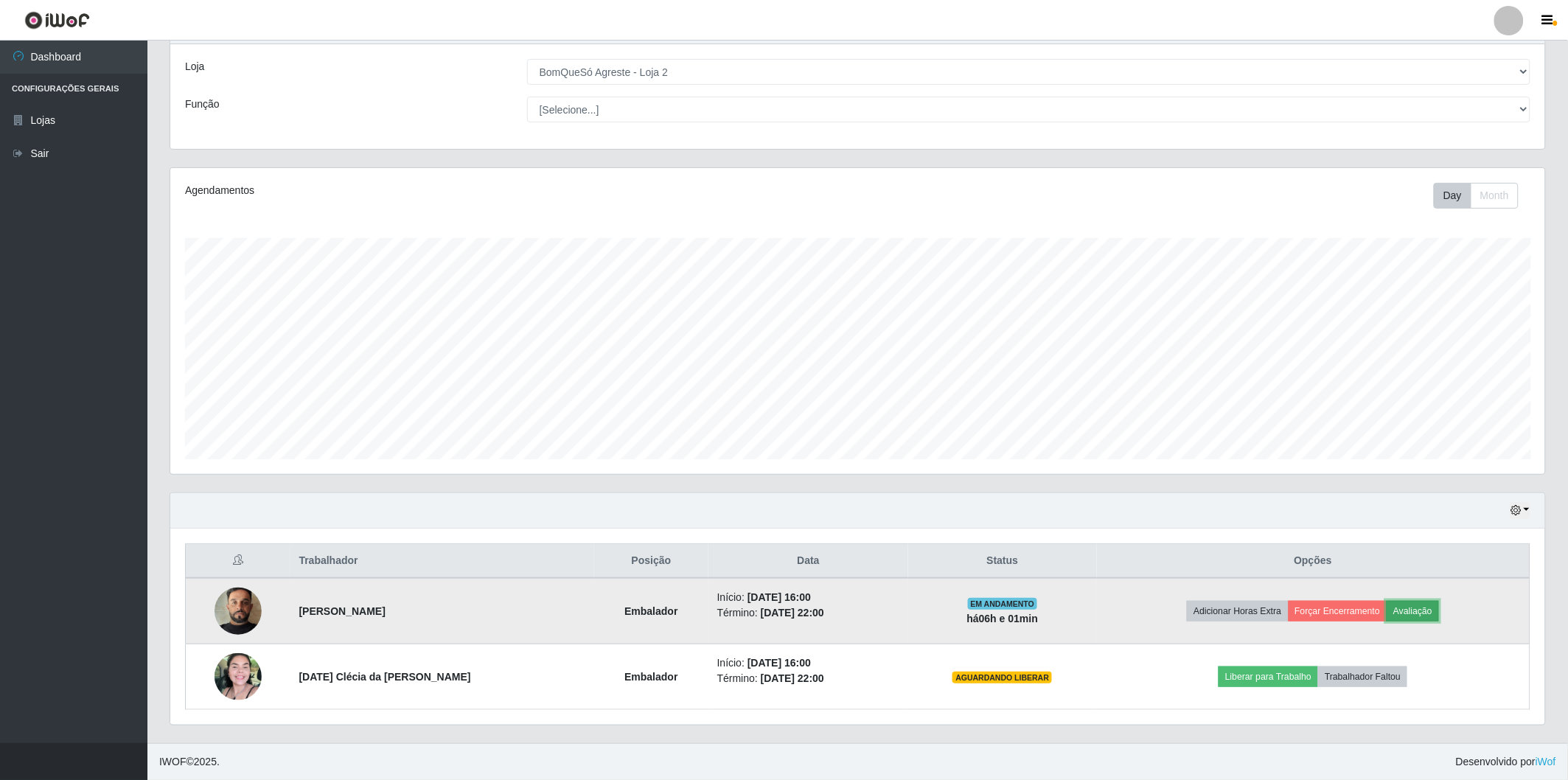
click at [1399, 611] on button "Avaliação" at bounding box center [1413, 612] width 52 height 21
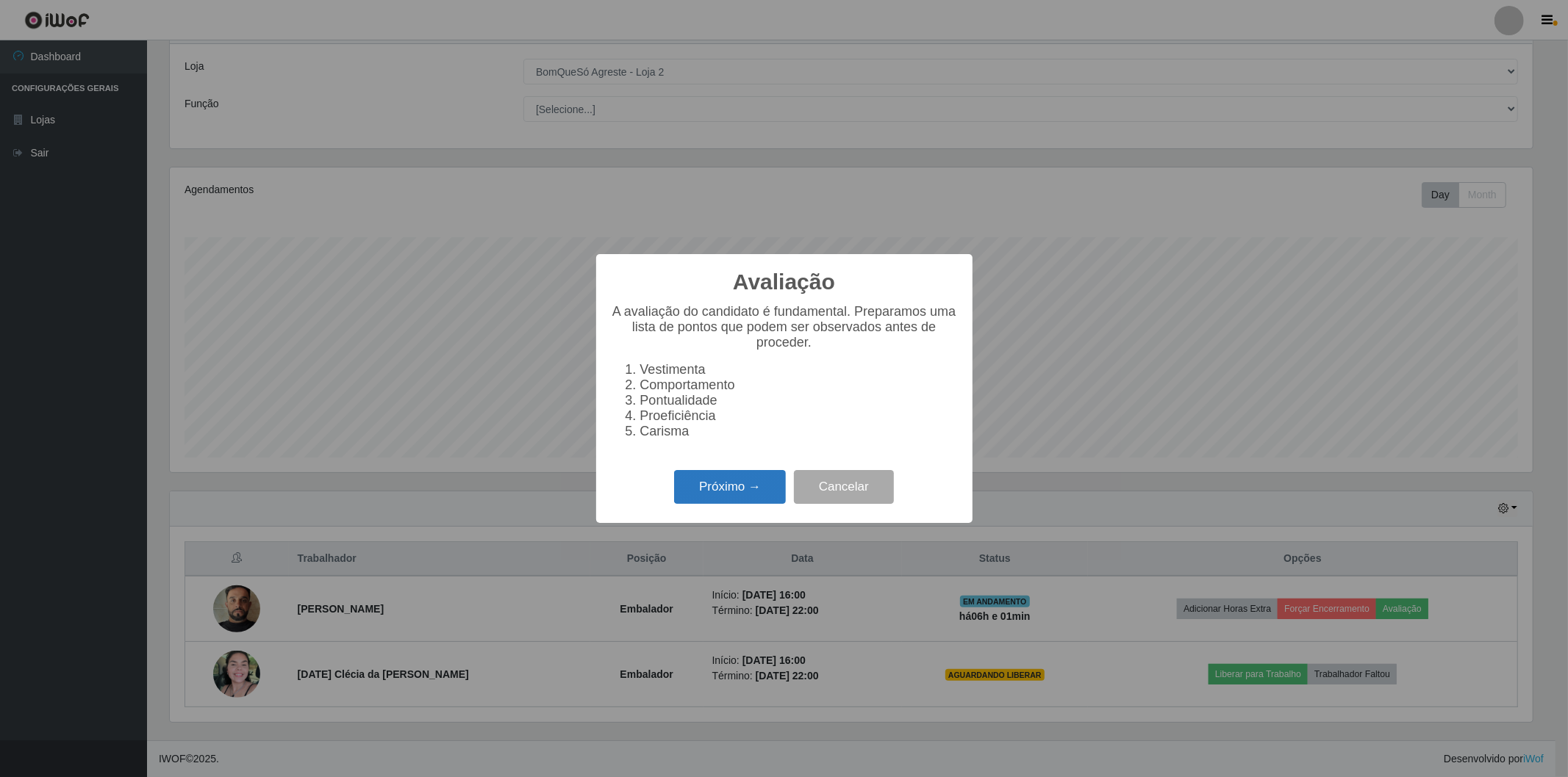
click at [741, 485] on button "Próximo →" at bounding box center [729, 488] width 111 height 35
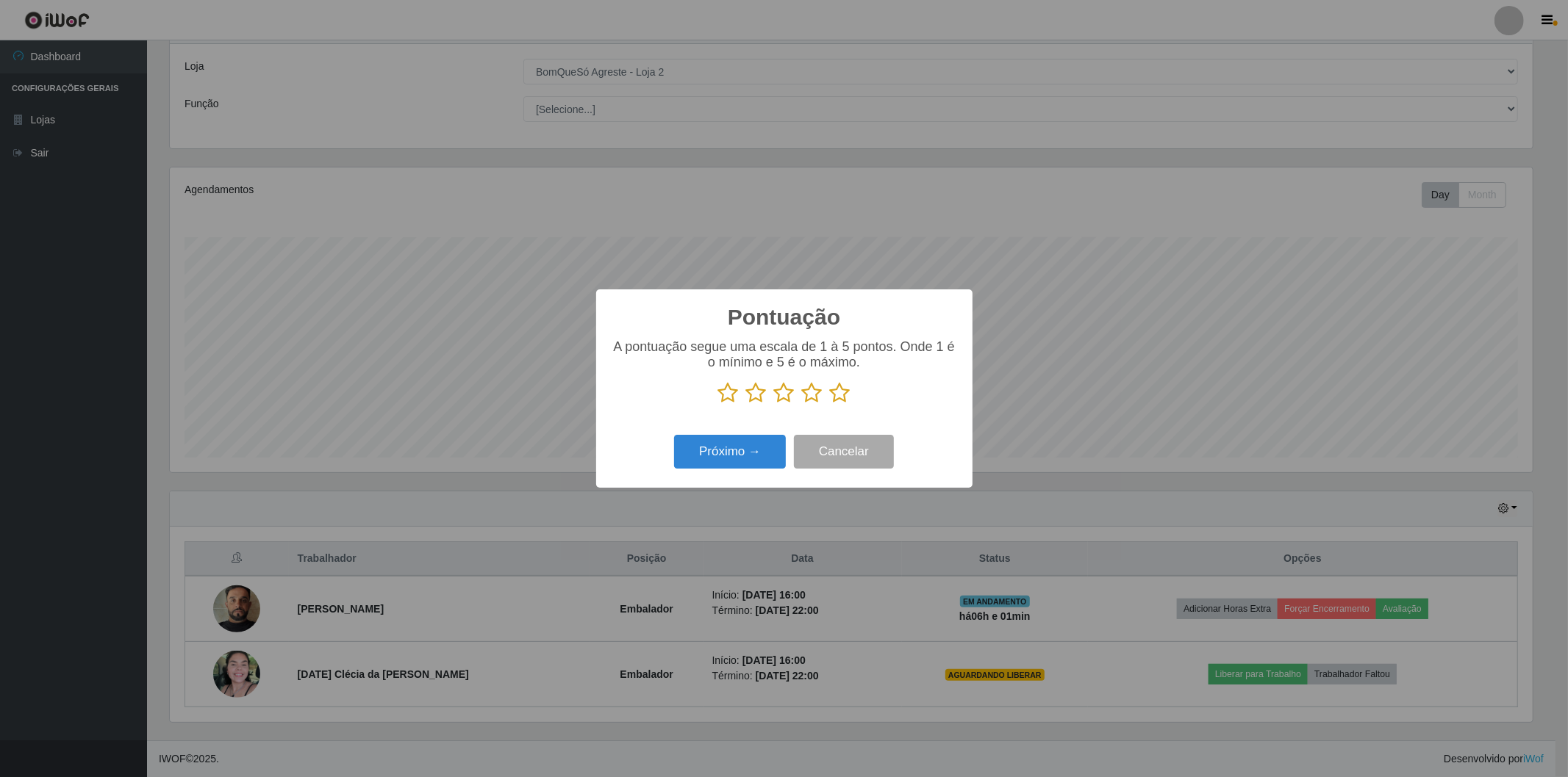
click at [836, 394] on icon at bounding box center [840, 393] width 21 height 22
click at [829, 404] on input "radio" at bounding box center [829, 404] width 0 height 0
click at [743, 452] on button "Próximo →" at bounding box center [729, 452] width 111 height 35
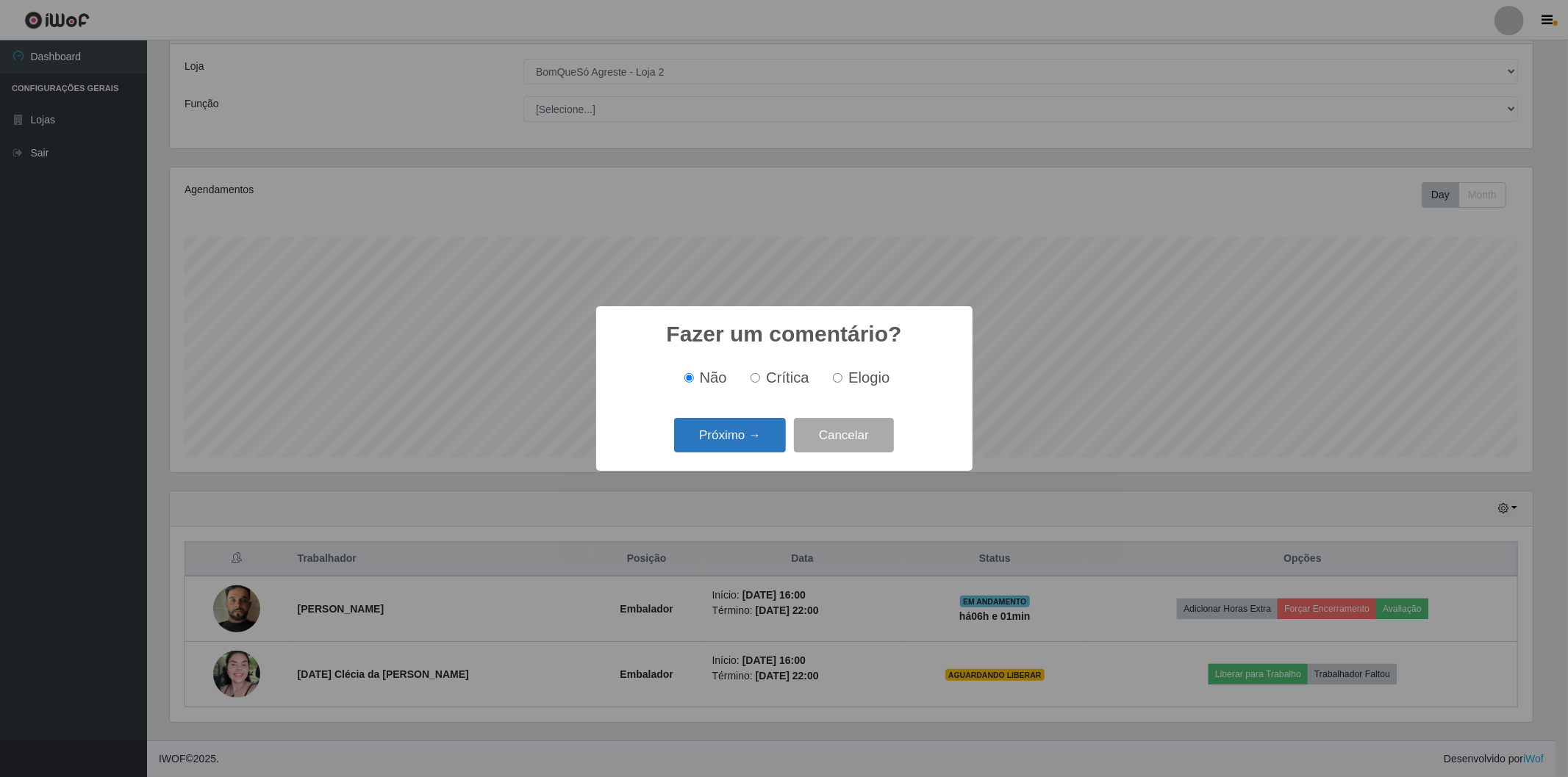
click at [743, 436] on button "Próximo →" at bounding box center [729, 436] width 111 height 35
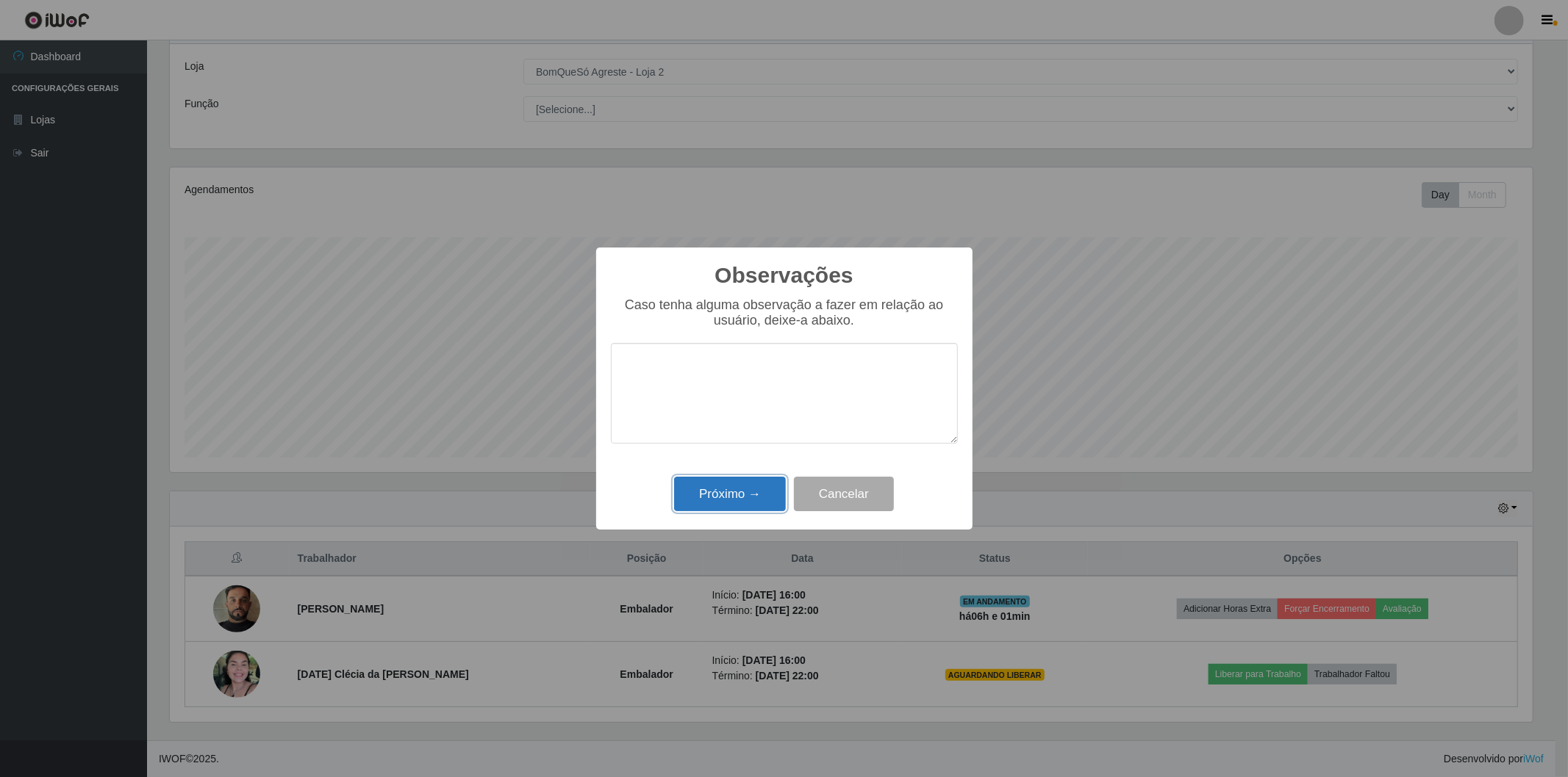
click at [758, 485] on button "Próximo →" at bounding box center [729, 494] width 111 height 35
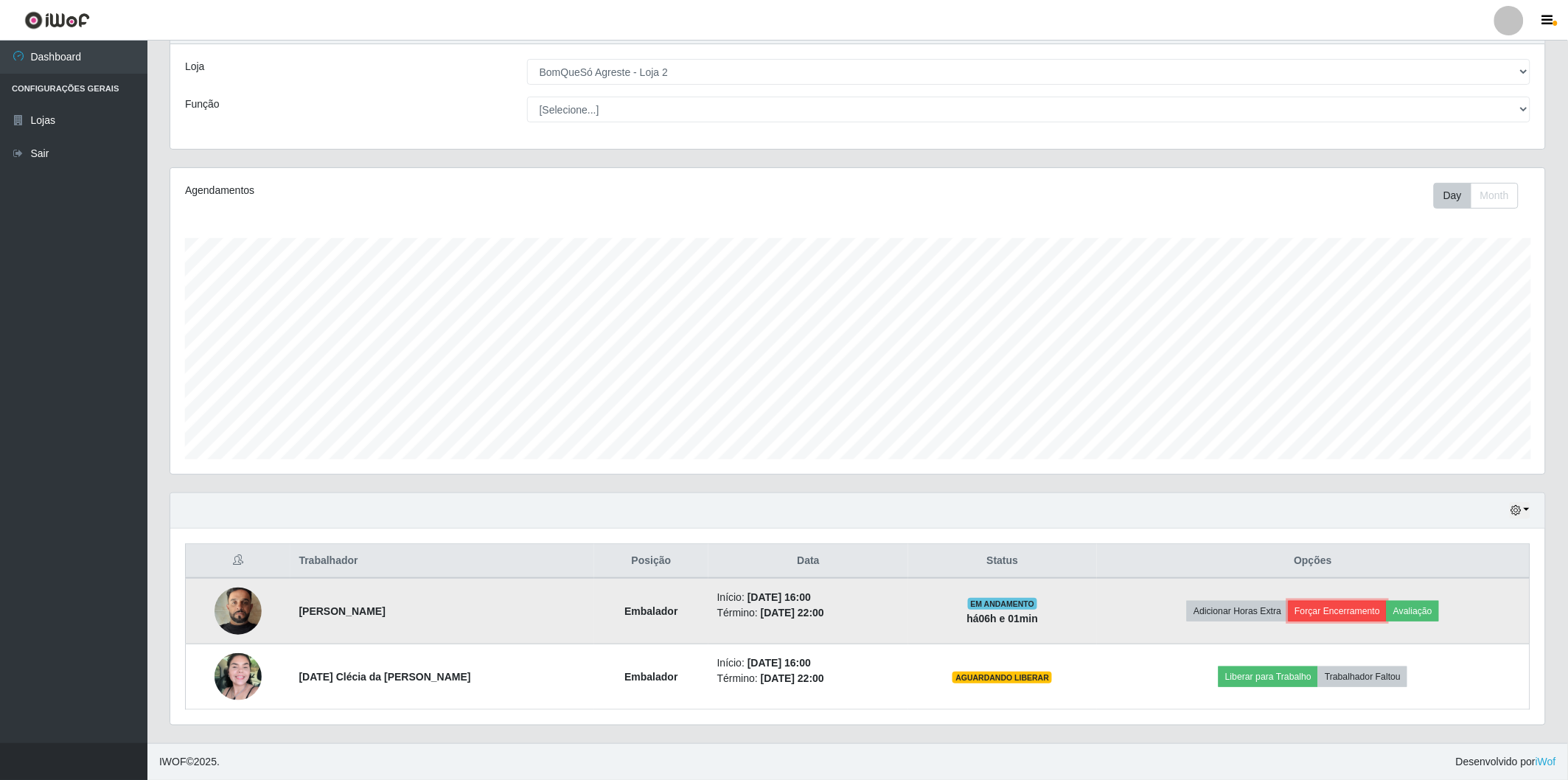
click at [1309, 606] on button "Forçar Encerramento" at bounding box center [1338, 612] width 99 height 21
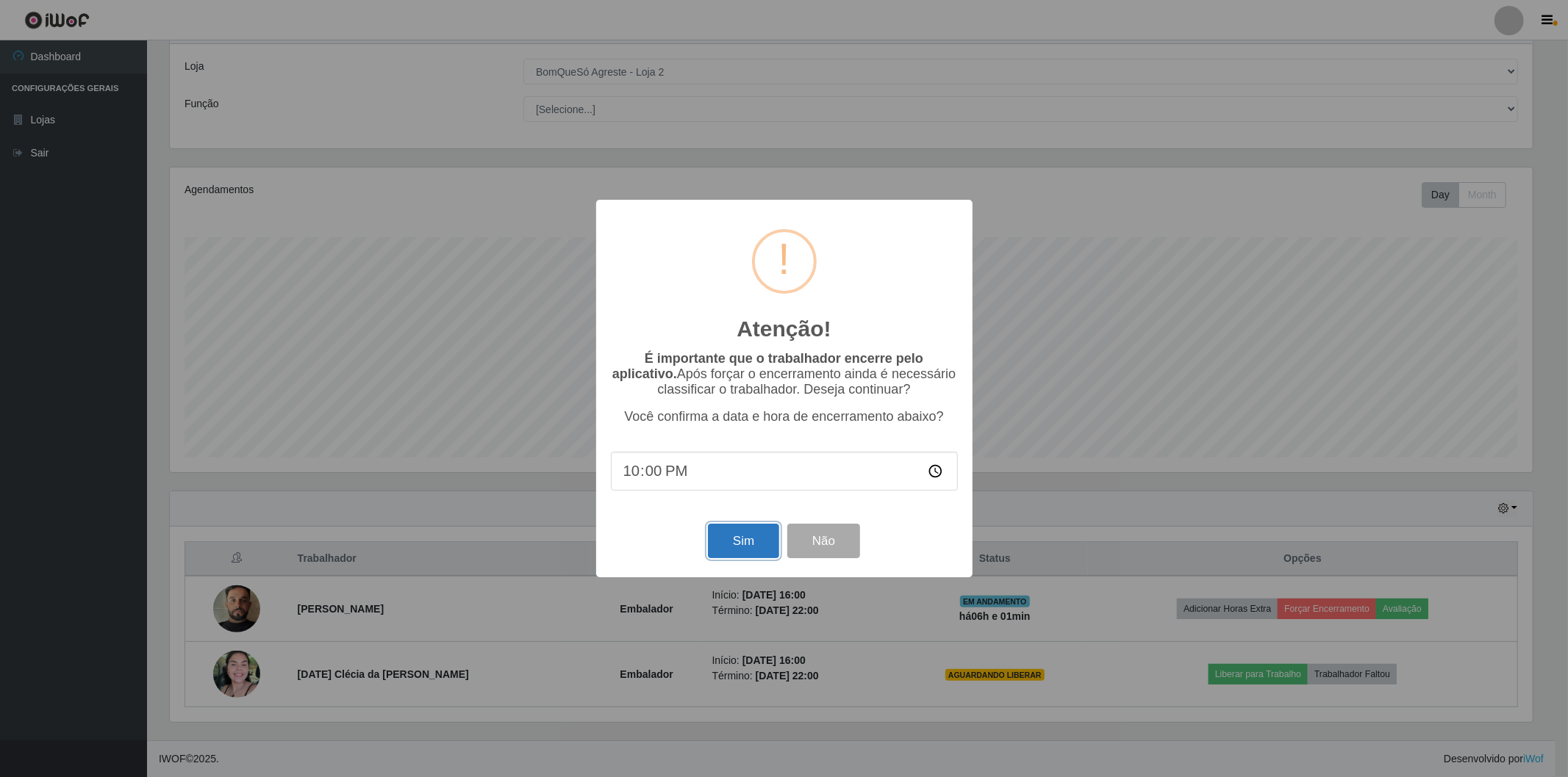
click at [735, 537] on button "Sim" at bounding box center [743, 541] width 71 height 35
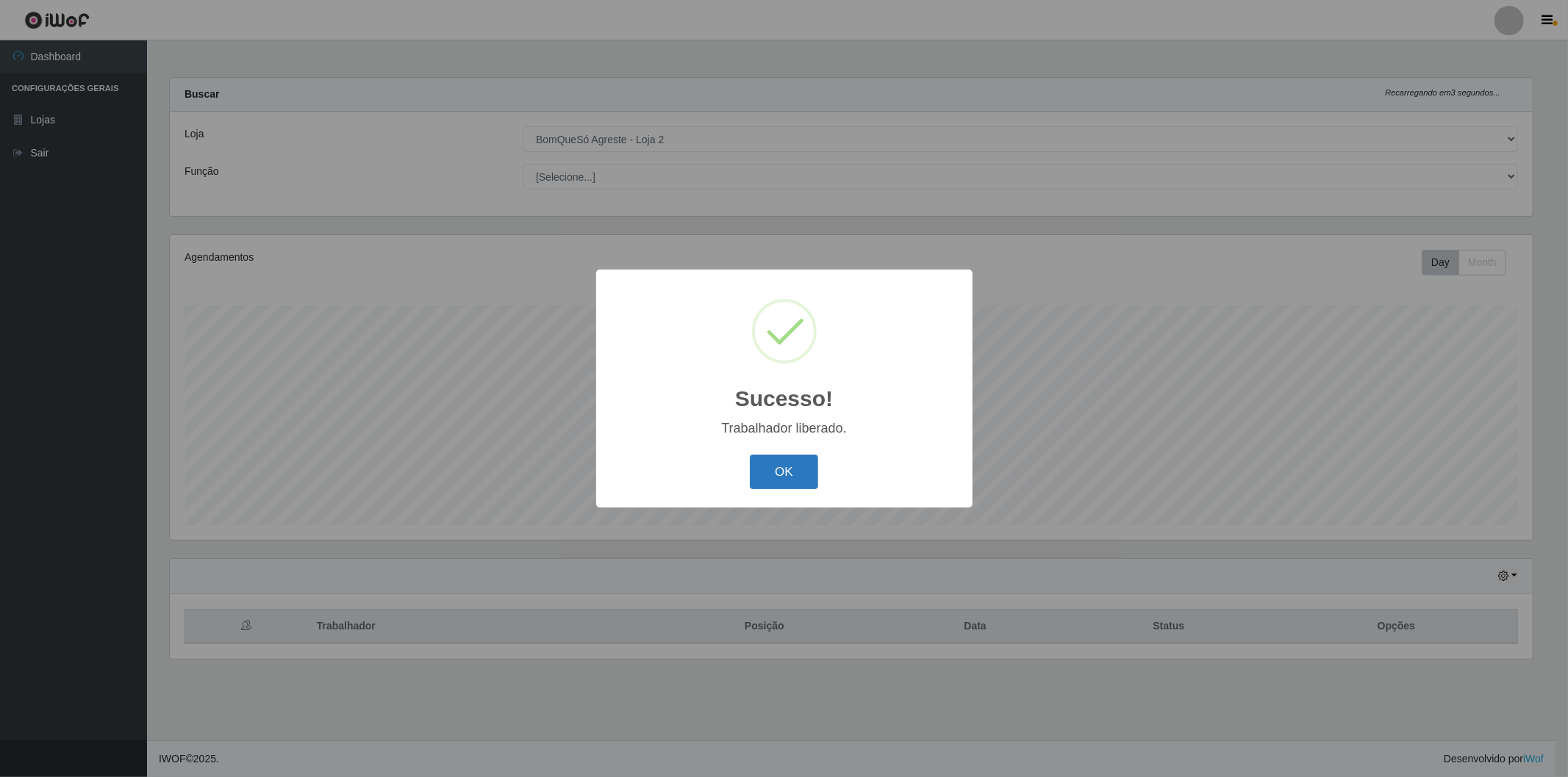
click at [791, 461] on button "OK" at bounding box center [784, 472] width 68 height 35
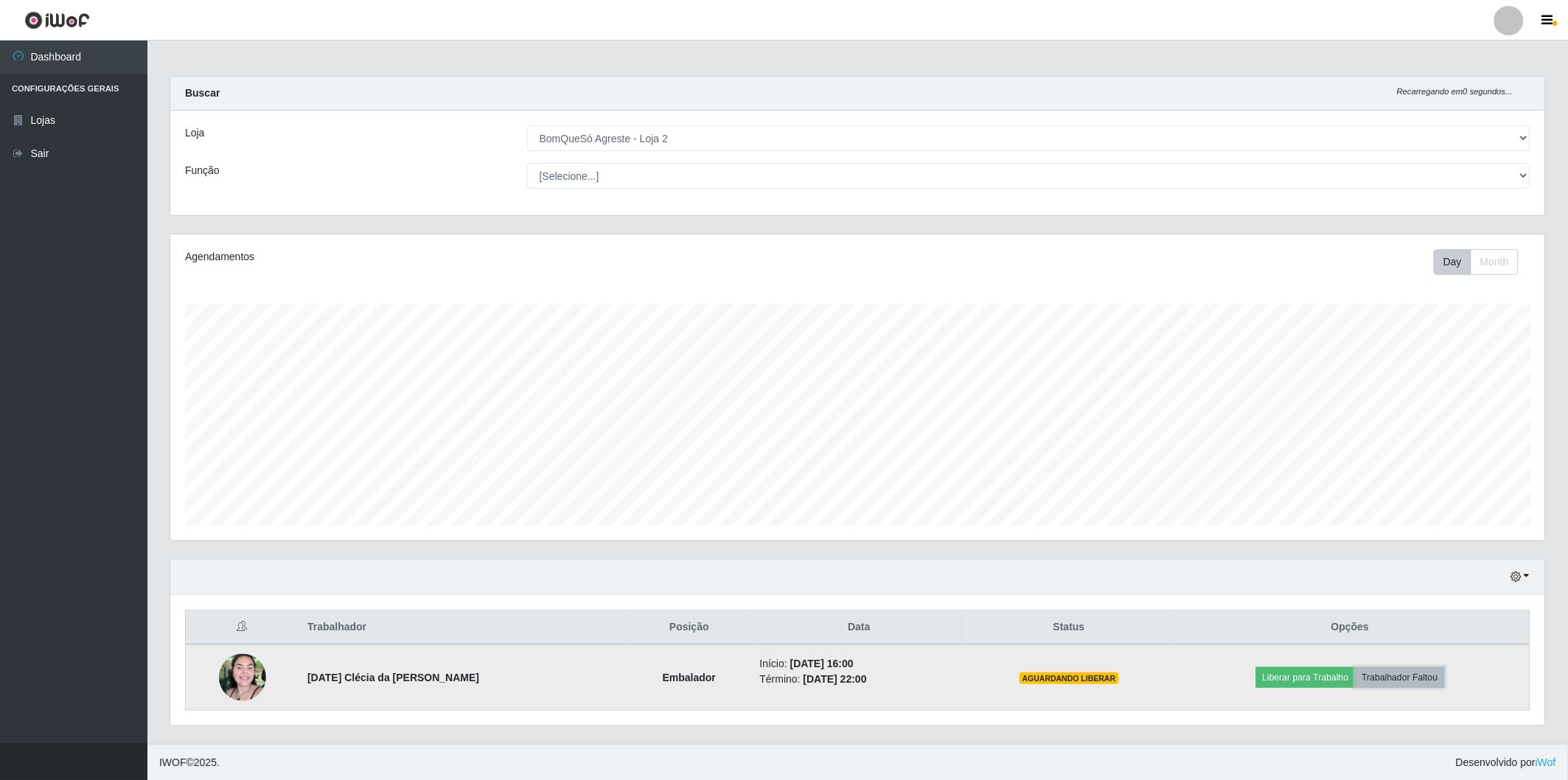
click at [1425, 678] on button "Trabalhador Faltou" at bounding box center [1400, 678] width 89 height 21
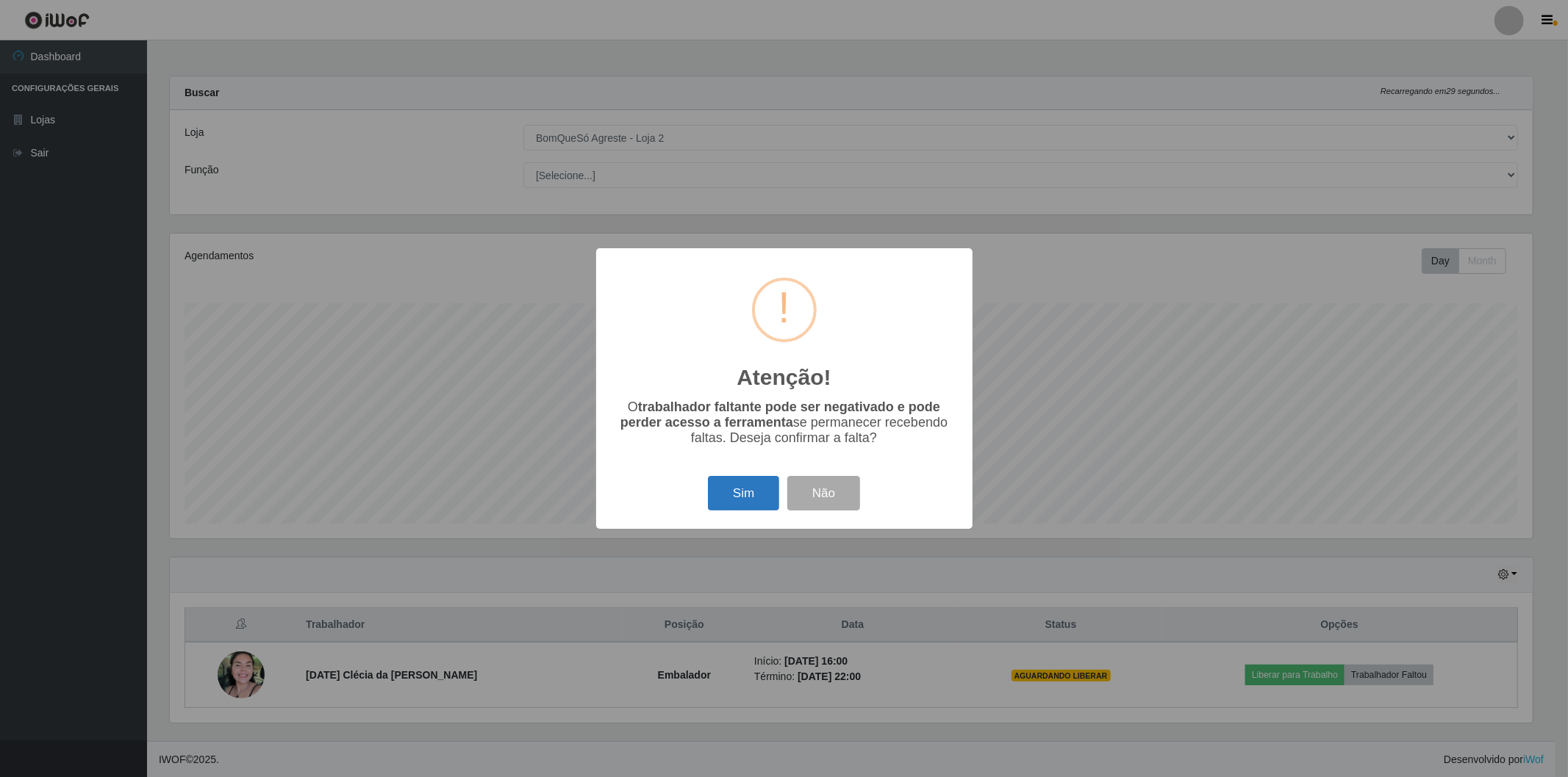
click at [724, 496] on button "Sim" at bounding box center [743, 493] width 71 height 35
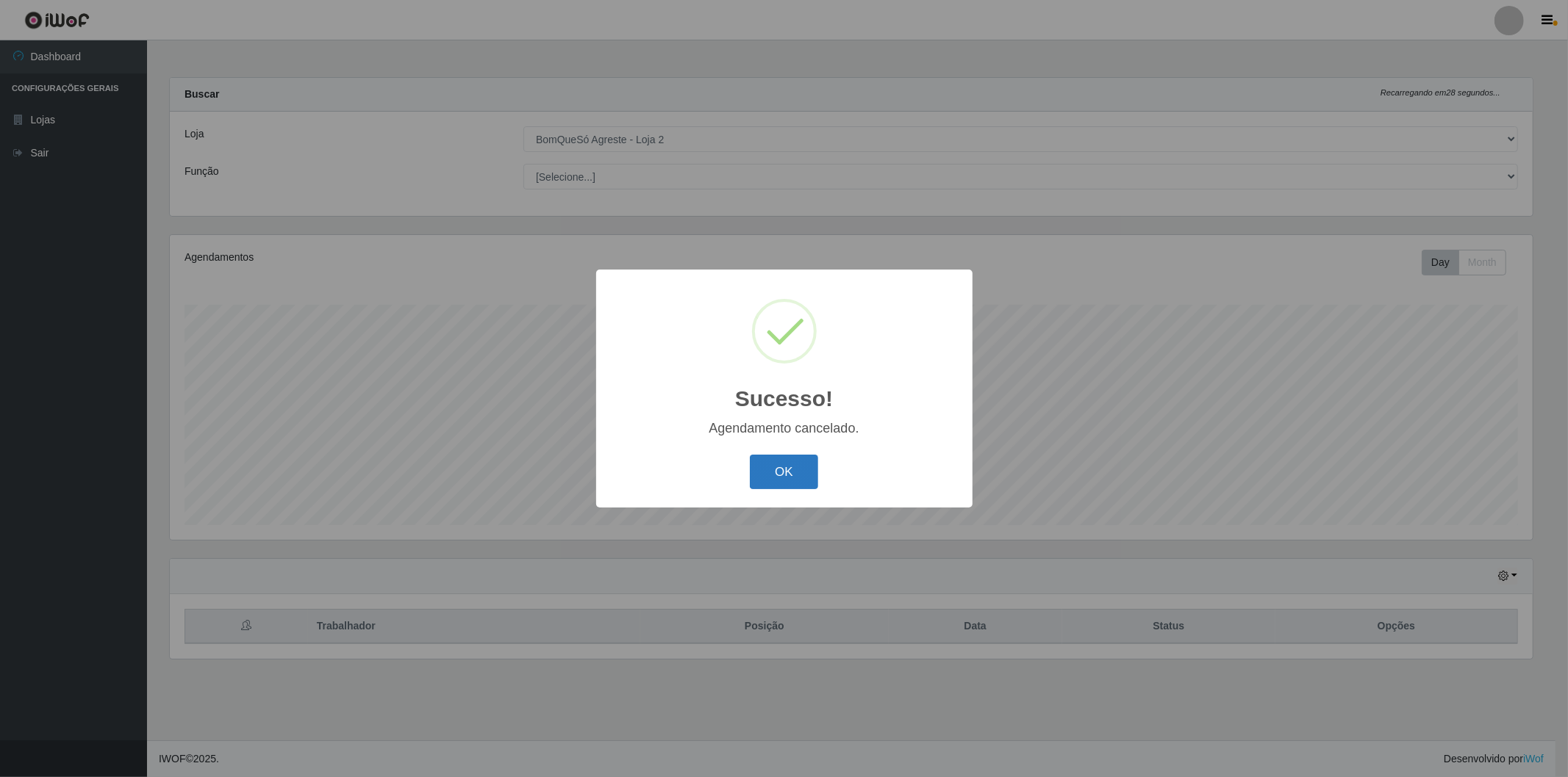
click at [765, 468] on button "OK" at bounding box center [784, 472] width 68 height 35
